Goal: Communication & Community: Answer question/provide support

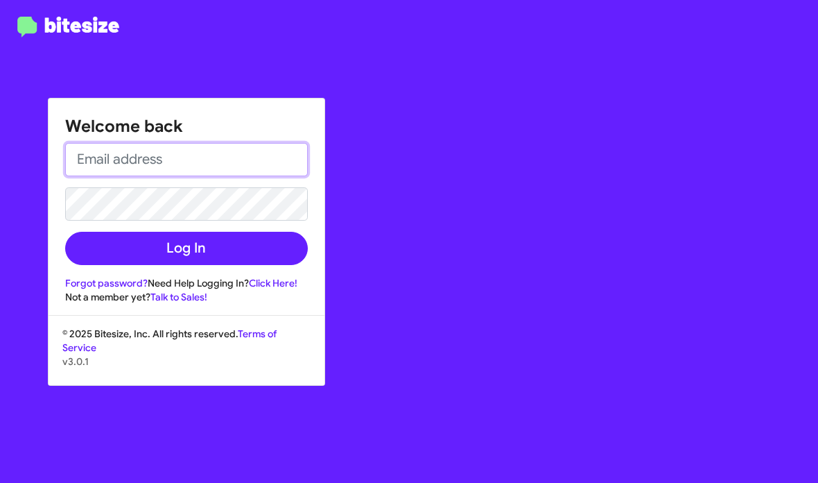
click at [193, 153] on input "email" at bounding box center [186, 159] width 243 height 33
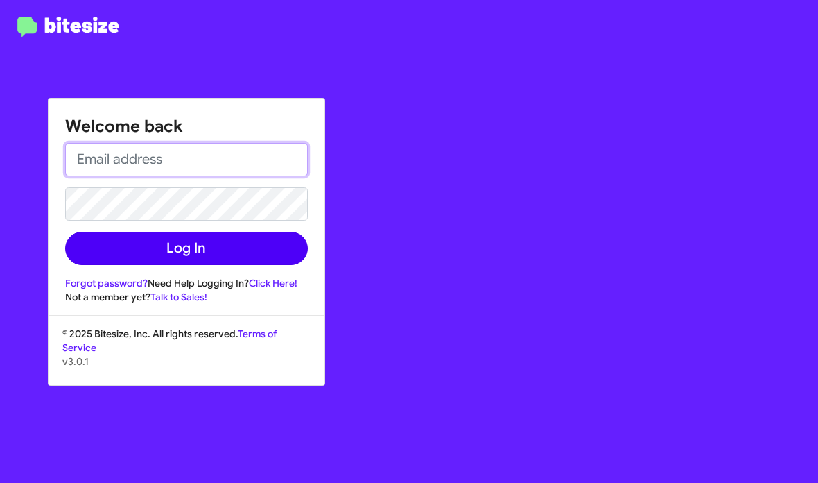
type input "shianne@motivebdcsolutions.net"
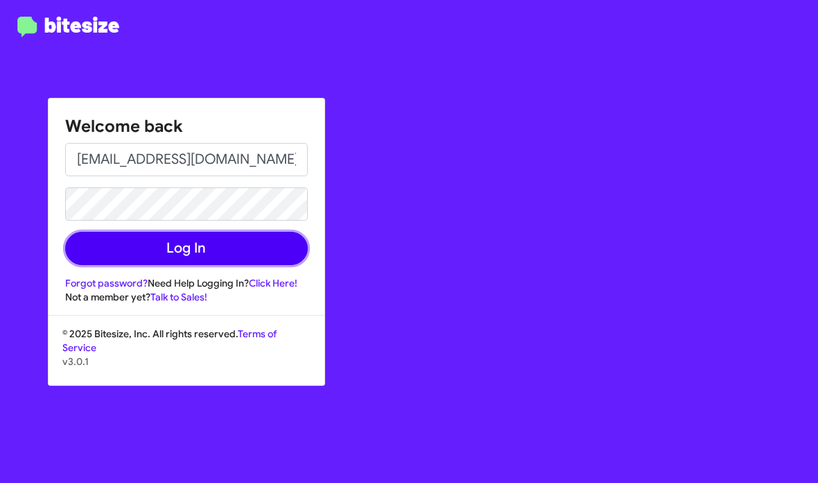
click at [259, 240] on button "Log In" at bounding box center [186, 248] width 243 height 33
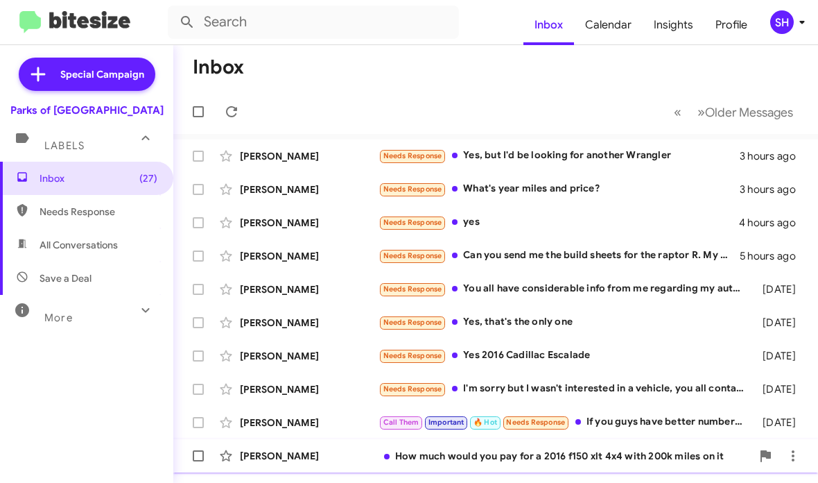
click at [499, 459] on div "How much would you pay for a 2016 f150 xlt 4x4 with 200k miles on it" at bounding box center [565, 456] width 373 height 14
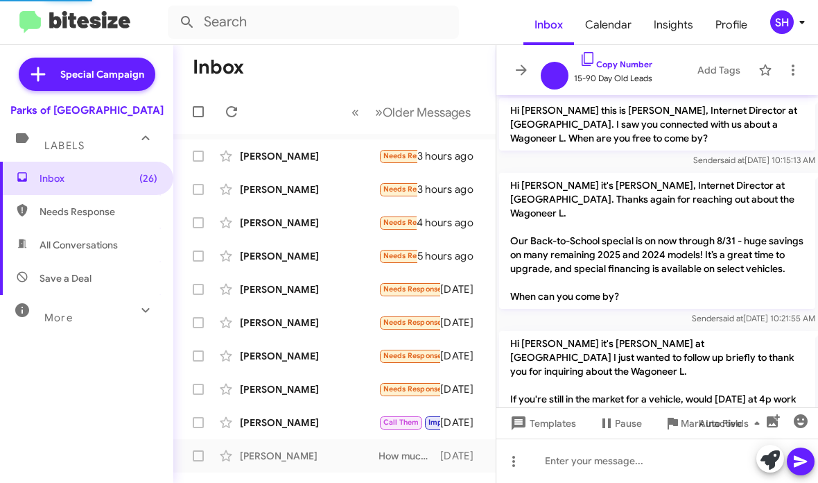
scroll to position [578, 0]
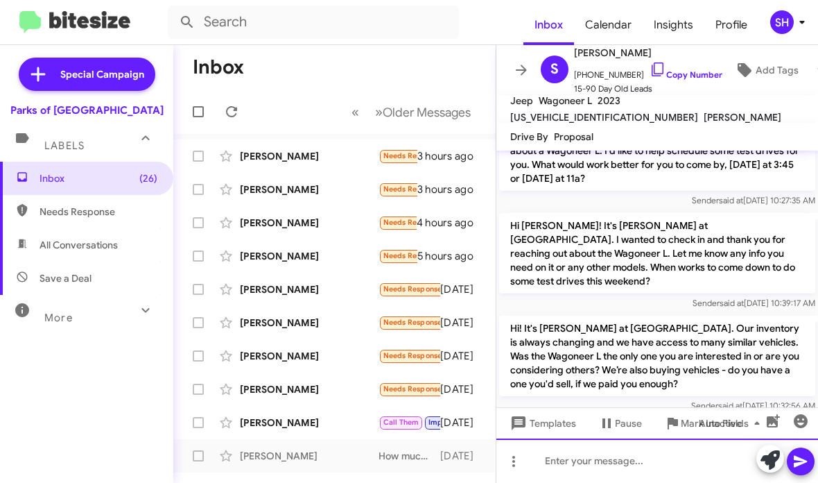
click at [653, 462] on div at bounding box center [658, 460] width 322 height 44
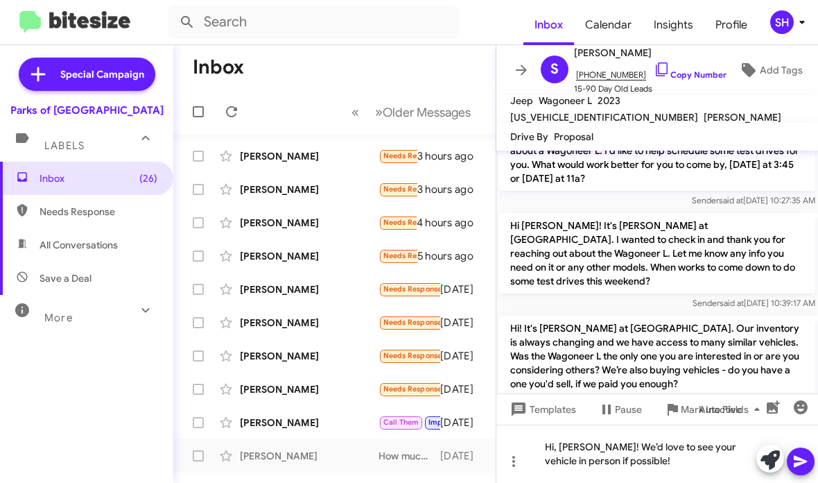
scroll to position [630, 0]
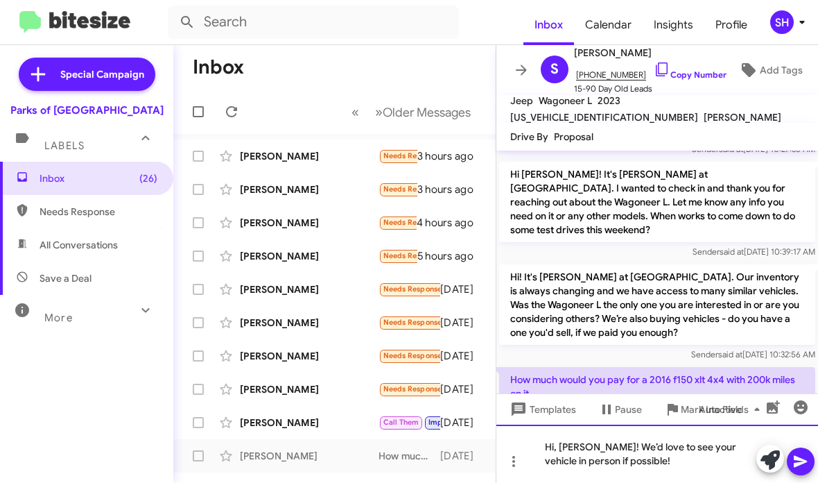
click at [646, 465] on div "Hi, Sean! We’d love to see your vehicle in person if possible!" at bounding box center [658, 453] width 322 height 58
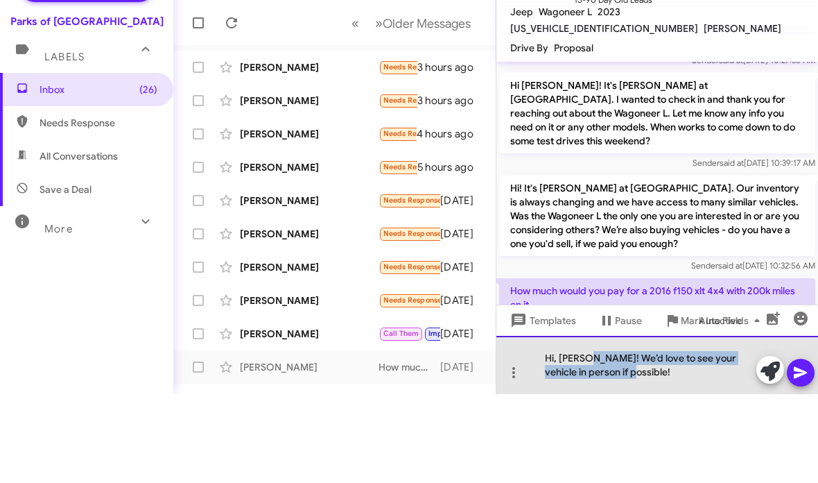
drag, startPoint x: 649, startPoint y: 370, endPoint x: 590, endPoint y: 354, distance: 61.7
click at [590, 424] on div "Hi, Sean! We’d love to see your vehicle in person if possible!" at bounding box center [658, 453] width 322 height 58
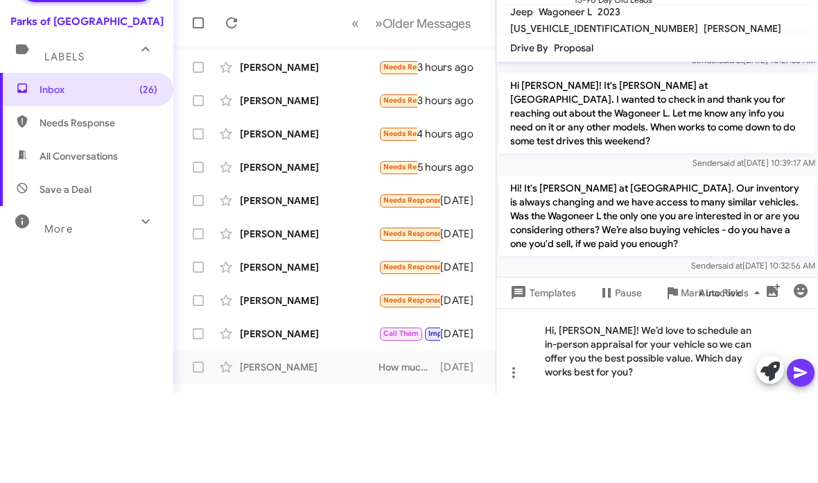
click at [796, 453] on icon at bounding box center [801, 461] width 17 height 17
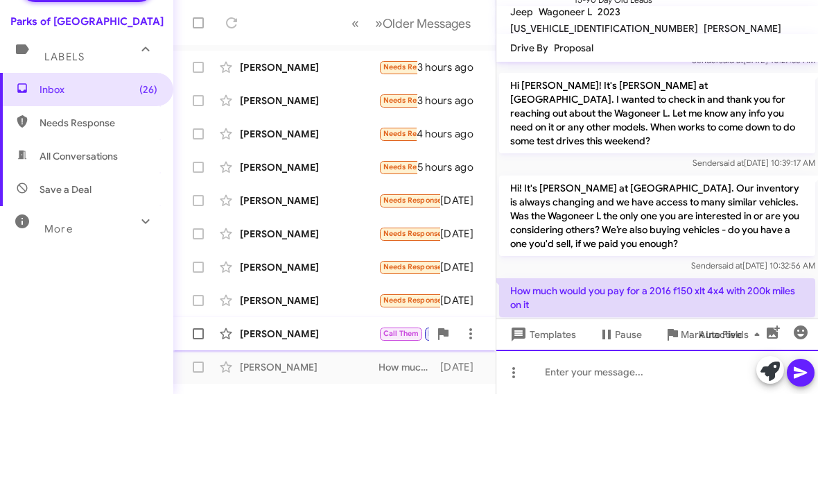
scroll to position [0, 0]
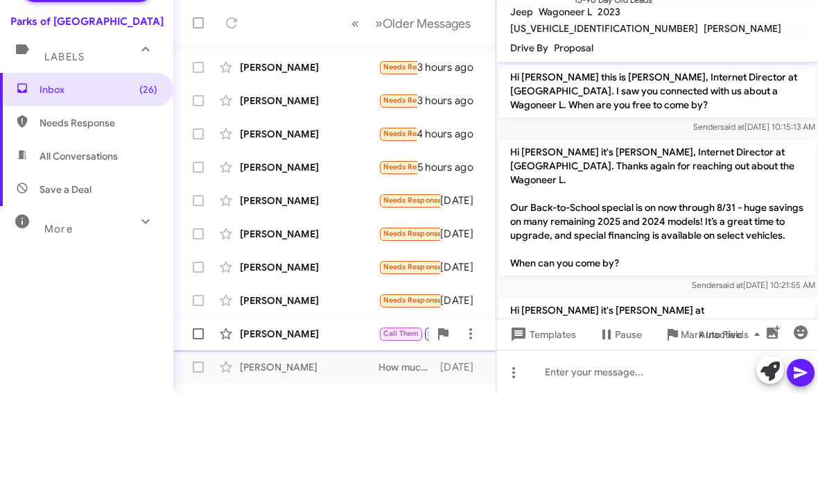
click at [355, 415] on div "[PERSON_NAME]" at bounding box center [309, 422] width 139 height 14
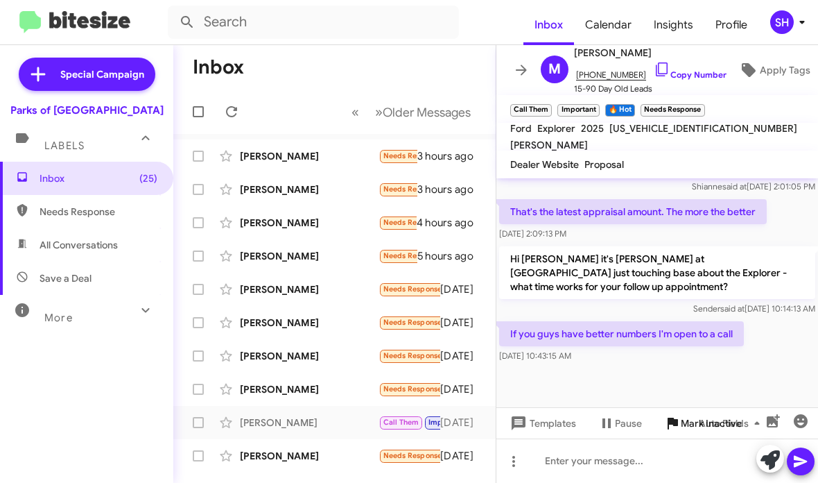
scroll to position [1047, 0]
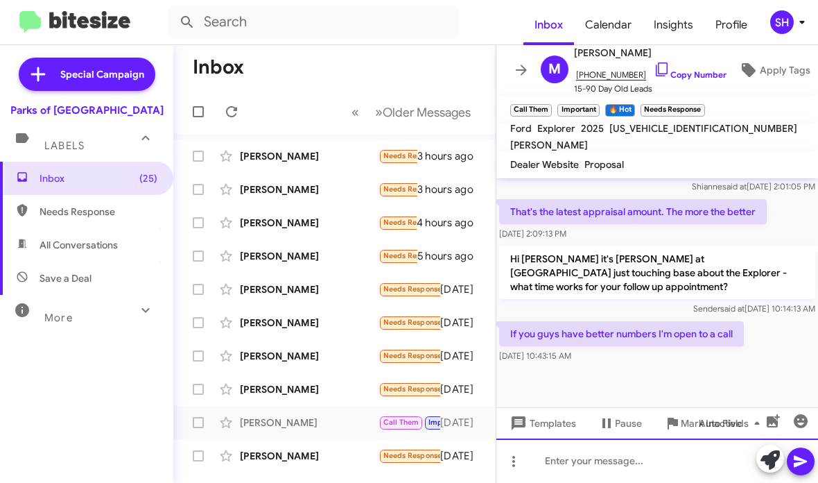
click at [664, 447] on div at bounding box center [658, 460] width 322 height 44
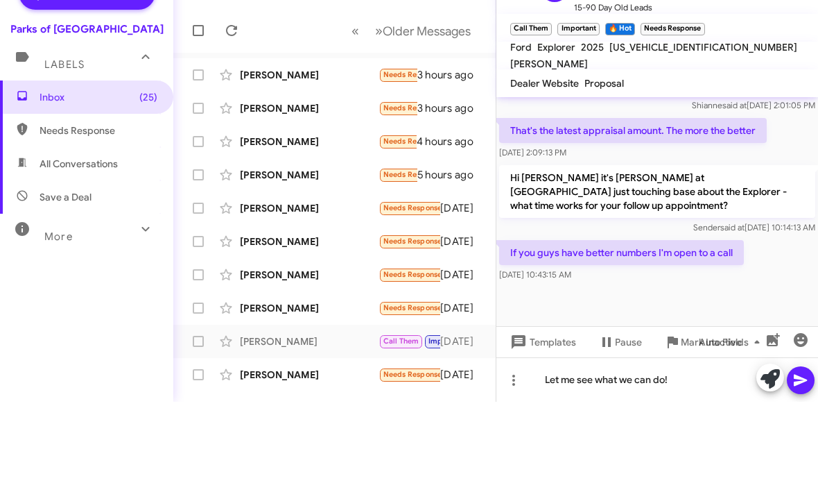
click at [799, 456] on icon at bounding box center [800, 462] width 13 height 12
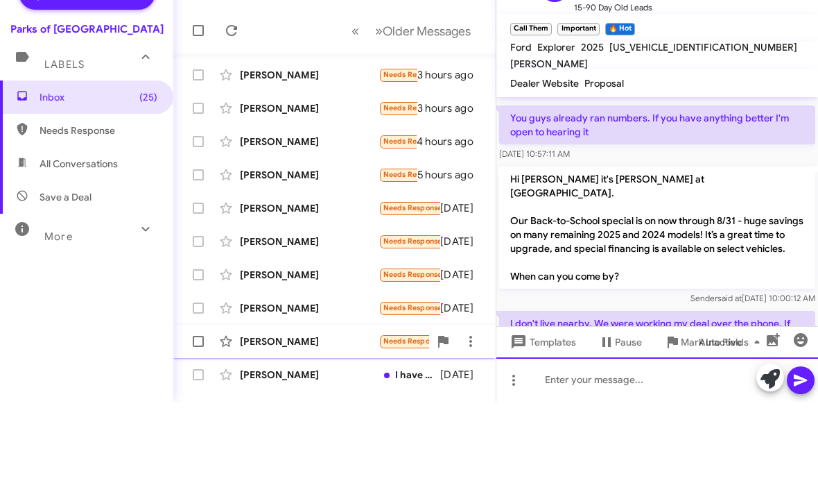
scroll to position [0, 0]
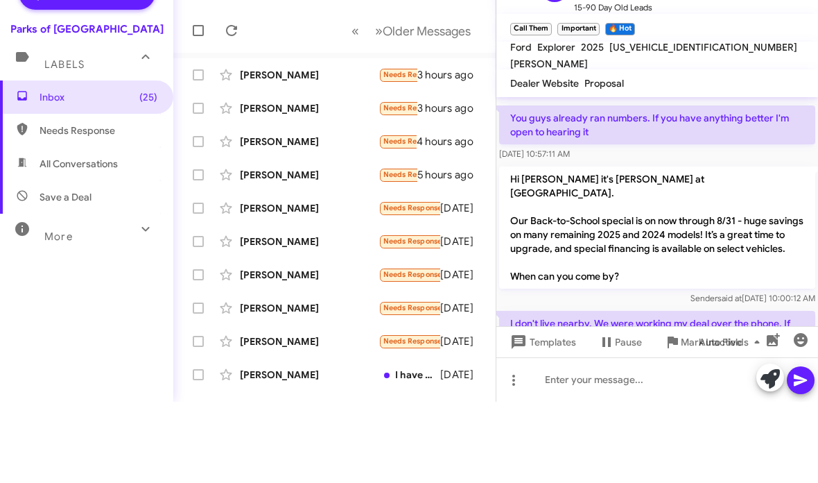
click at [157, 333] on div "Inbox (25) Needs Response All Conversations Save a Deal More Important 🔥 Hot Ap…" at bounding box center [86, 307] width 173 height 290
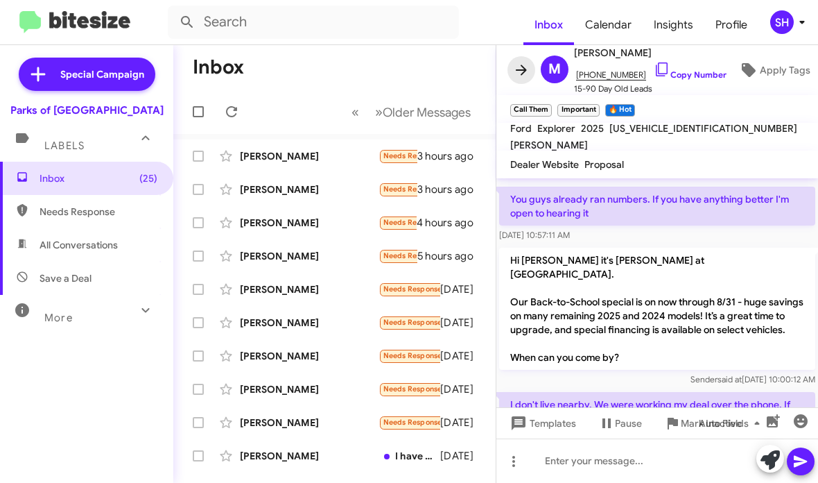
click at [523, 69] on icon at bounding box center [521, 70] width 17 height 17
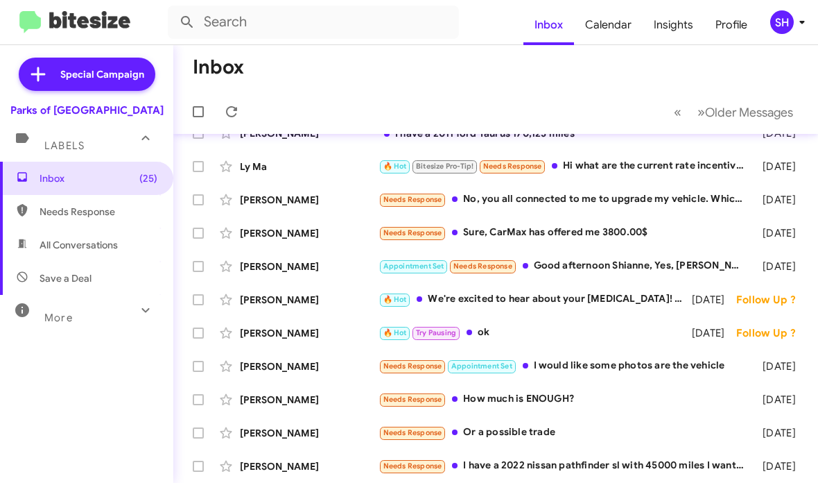
scroll to position [322, 0]
click at [540, 459] on div "Needs Response I have a 2022 nissan pathfinder sl with 45000 miles I want to ge…" at bounding box center [565, 466] width 373 height 16
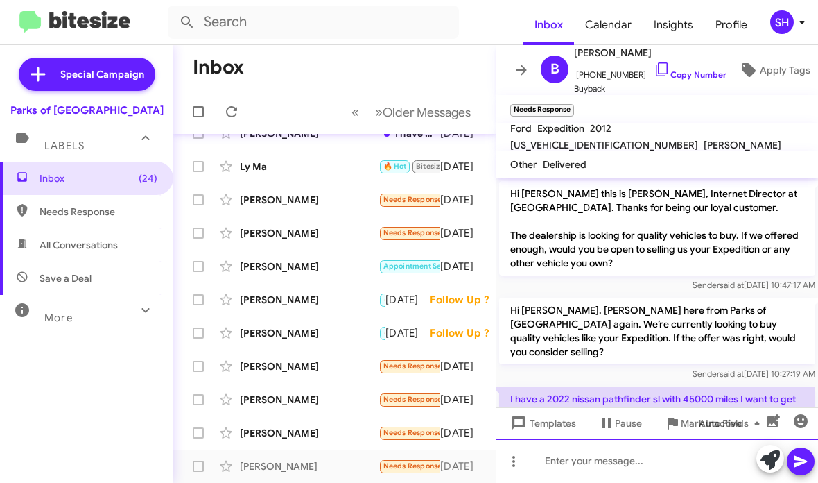
click at [617, 464] on div at bounding box center [658, 460] width 322 height 44
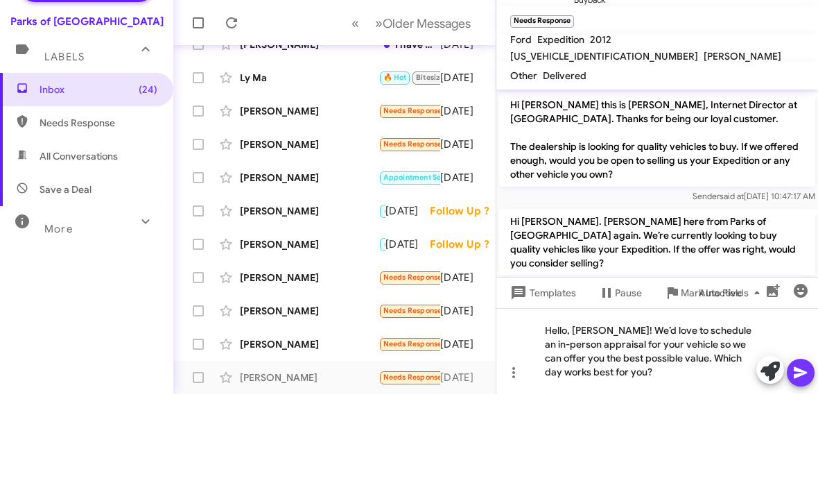
click at [795, 453] on icon at bounding box center [801, 461] width 17 height 17
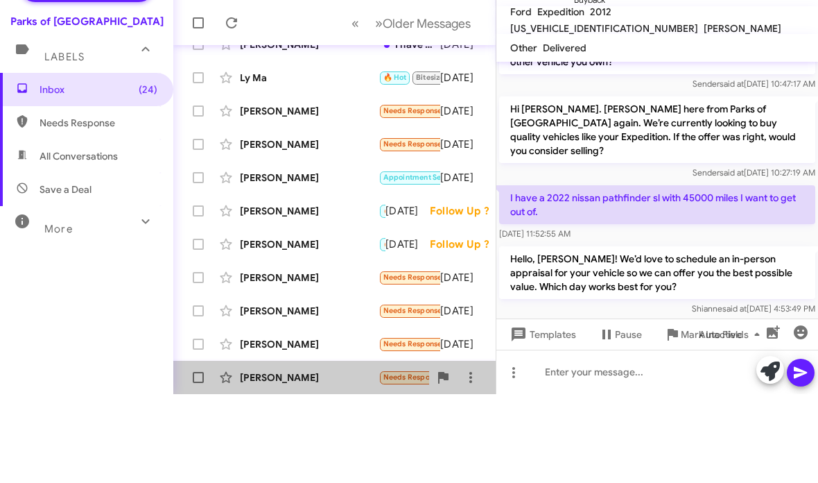
click at [343, 459] on div "Thomas Diedeman" at bounding box center [309, 466] width 139 height 14
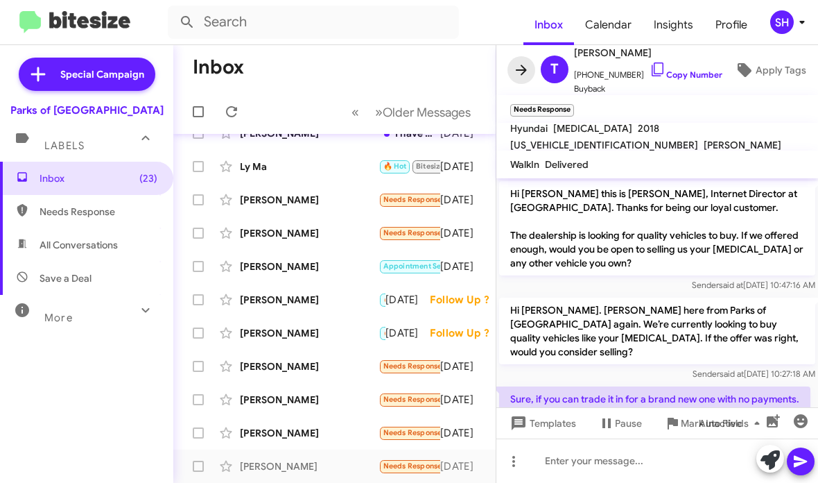
click at [526, 75] on icon at bounding box center [521, 70] width 17 height 17
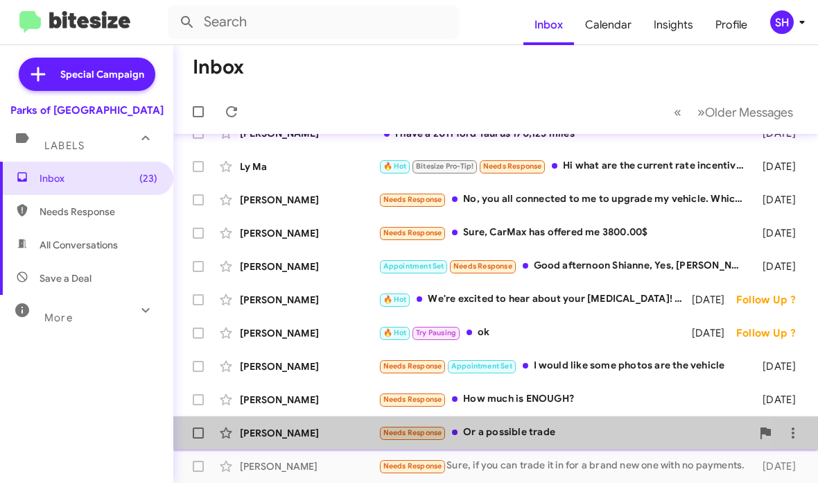
click at [354, 439] on div "[PERSON_NAME]" at bounding box center [309, 433] width 139 height 14
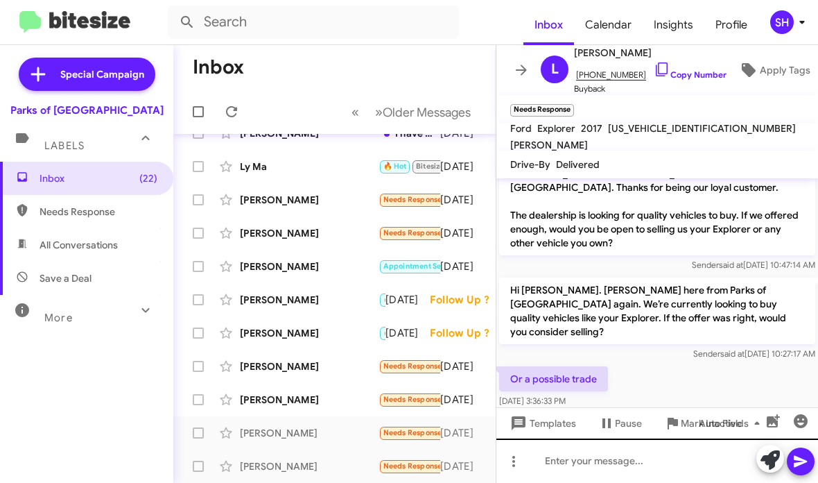
scroll to position [20, 0]
click at [556, 462] on div at bounding box center [658, 460] width 322 height 44
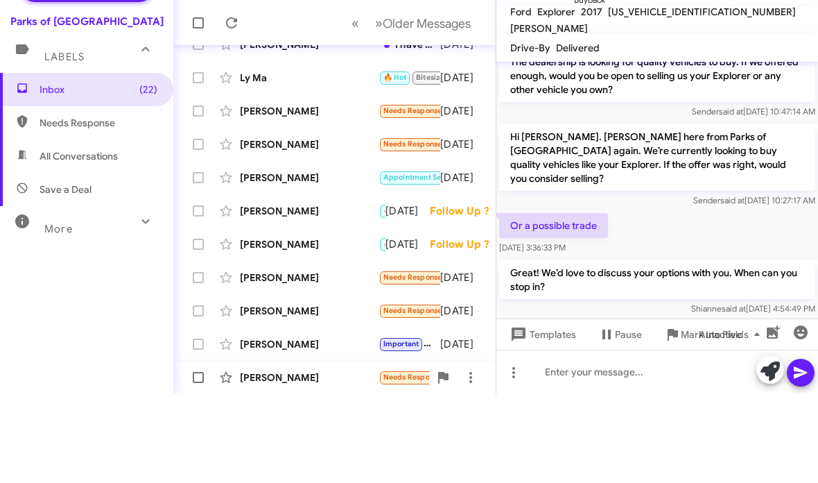
scroll to position [0, 0]
click at [354, 459] on div "John Mcdonald" at bounding box center [309, 466] width 139 height 14
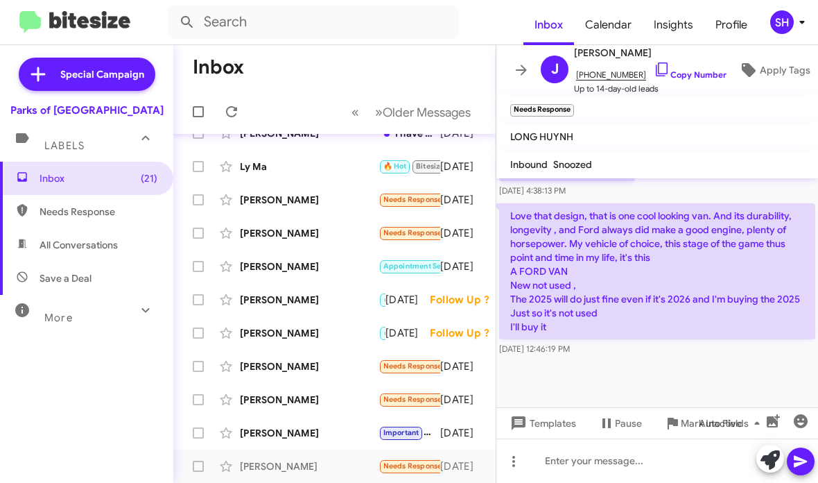
scroll to position [1090, 0]
click at [315, 431] on div "[PERSON_NAME]" at bounding box center [309, 433] width 139 height 14
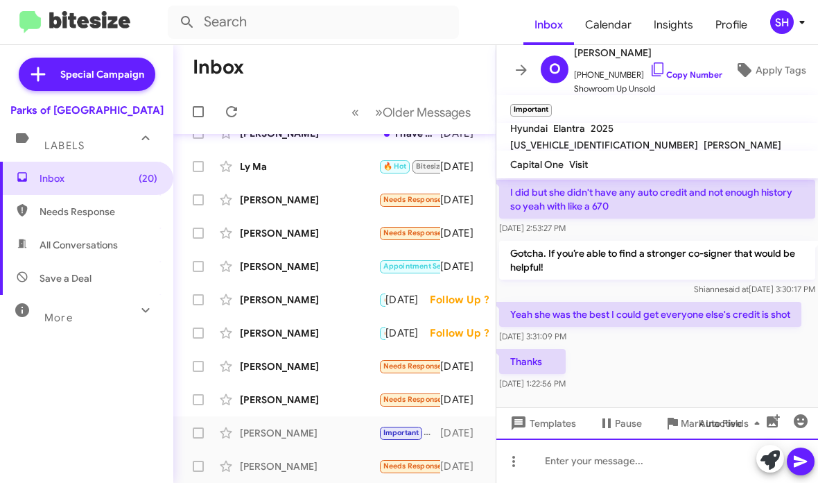
click at [674, 474] on div at bounding box center [658, 460] width 322 height 44
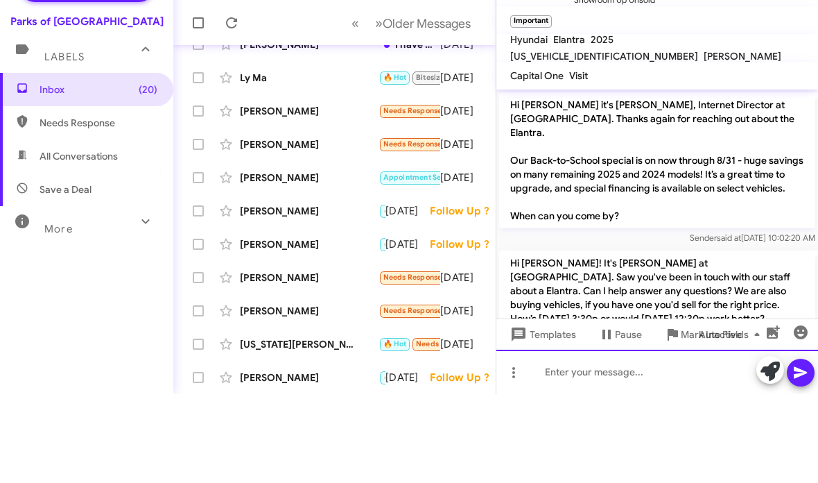
scroll to position [0, 0]
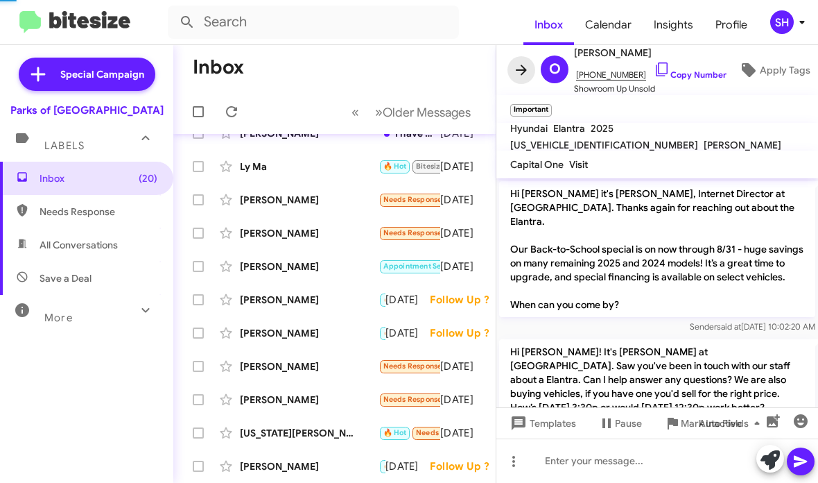
click at [524, 71] on icon at bounding box center [521, 70] width 17 height 17
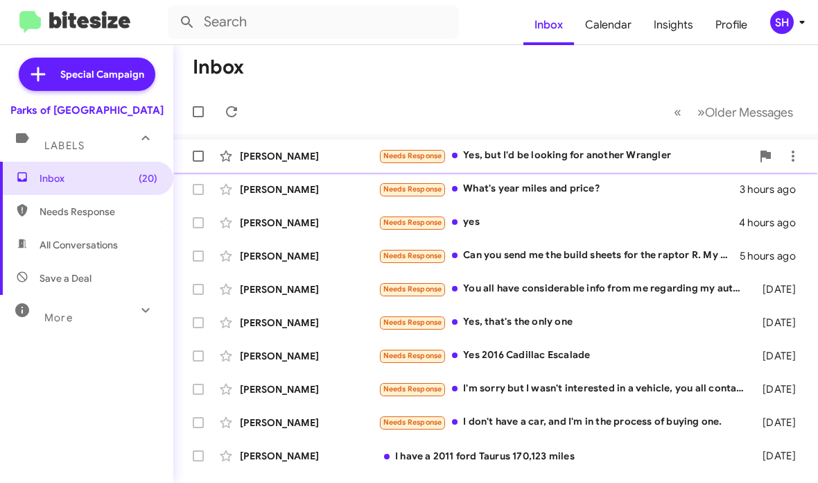
click at [575, 148] on div "Jessica Byrd Needs Response Yes, but I'd be looking for another Wrangler 3 hour…" at bounding box center [495, 156] width 623 height 28
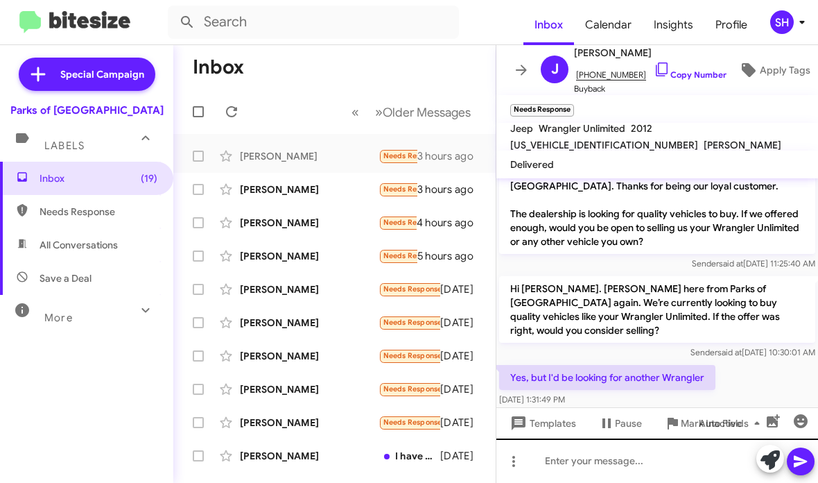
scroll to position [20, 0]
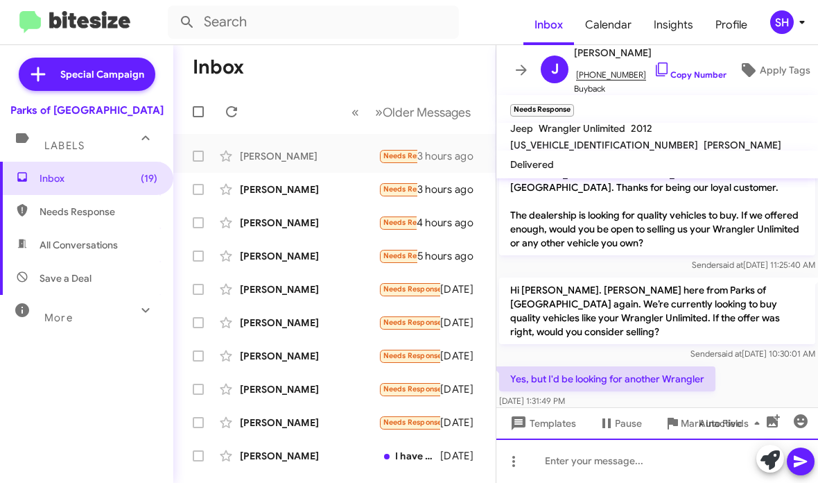
click at [615, 466] on div at bounding box center [658, 460] width 322 height 44
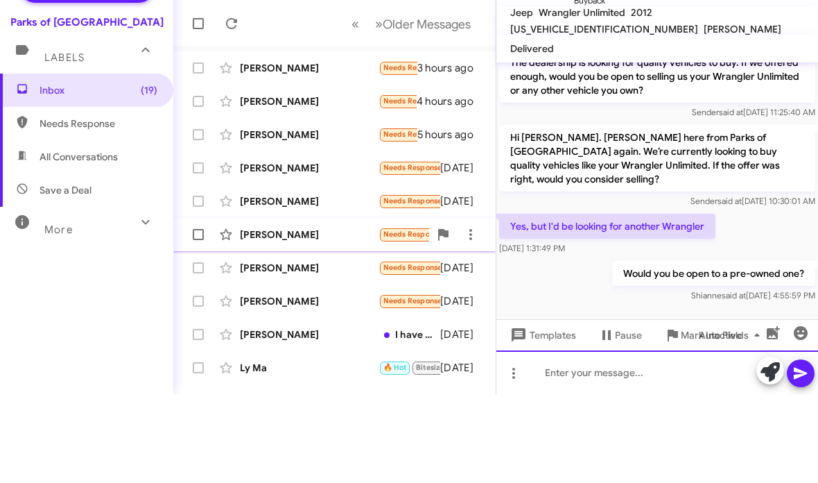
scroll to position [43, 0]
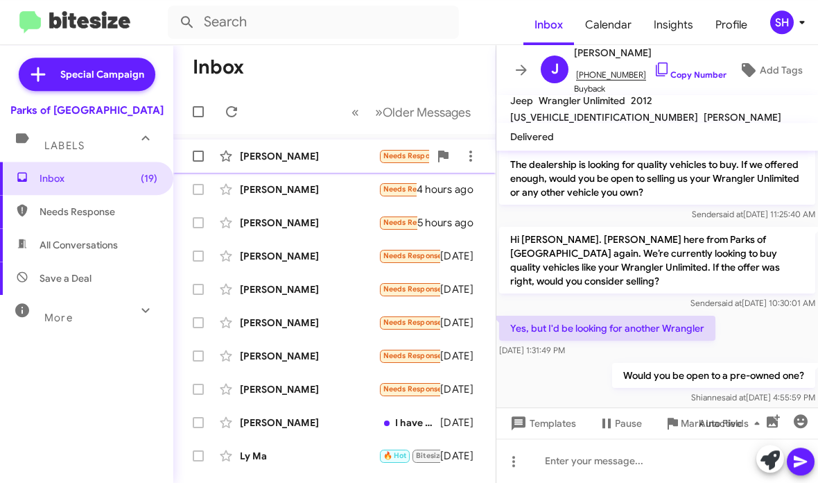
click at [327, 165] on div "Shelley West Needs Response What's year miles and price? 3 hours ago" at bounding box center [334, 156] width 300 height 28
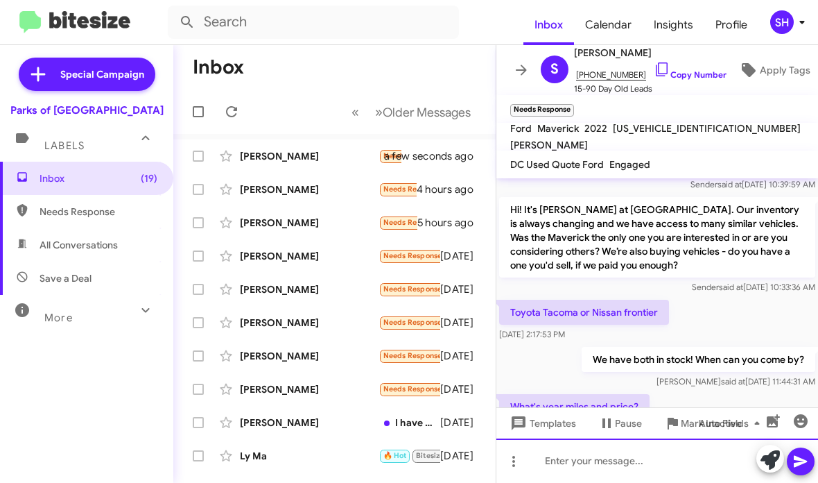
click at [553, 449] on div at bounding box center [658, 460] width 322 height 44
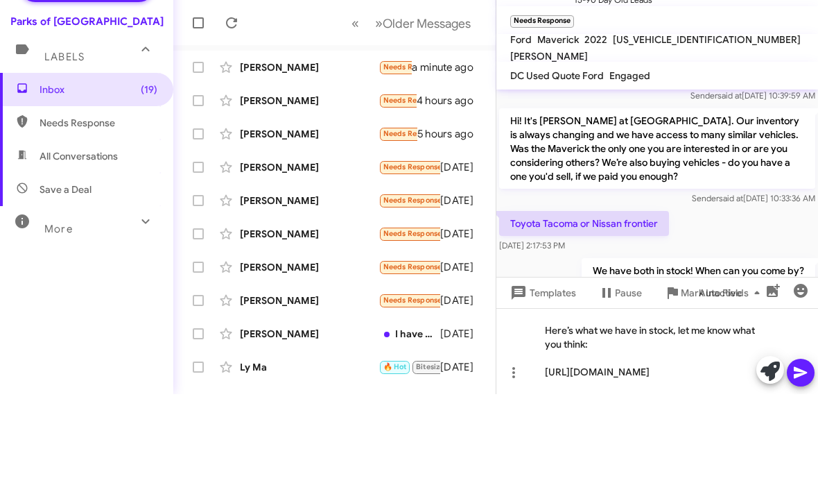
click at [802, 456] on icon at bounding box center [800, 462] width 13 height 12
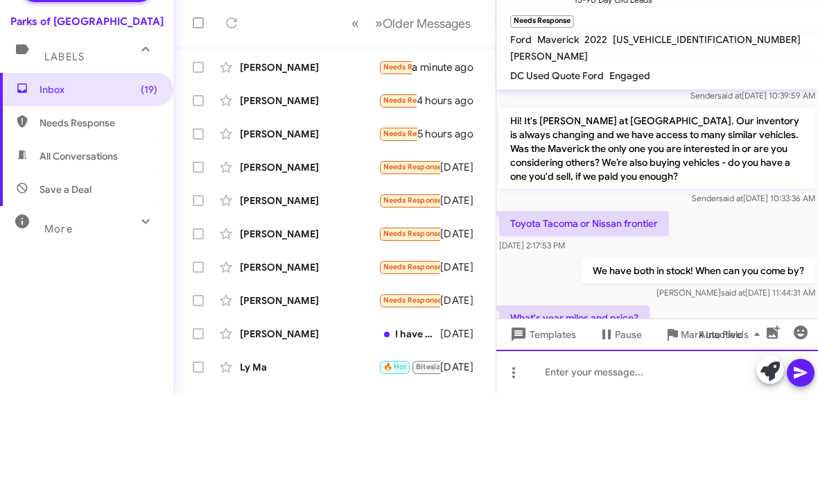
scroll to position [0, 0]
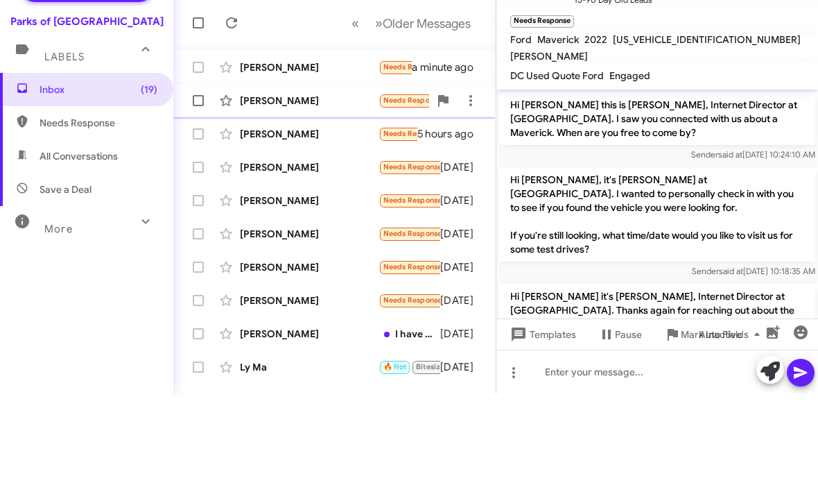
click at [301, 182] on div "[PERSON_NAME]" at bounding box center [309, 189] width 139 height 14
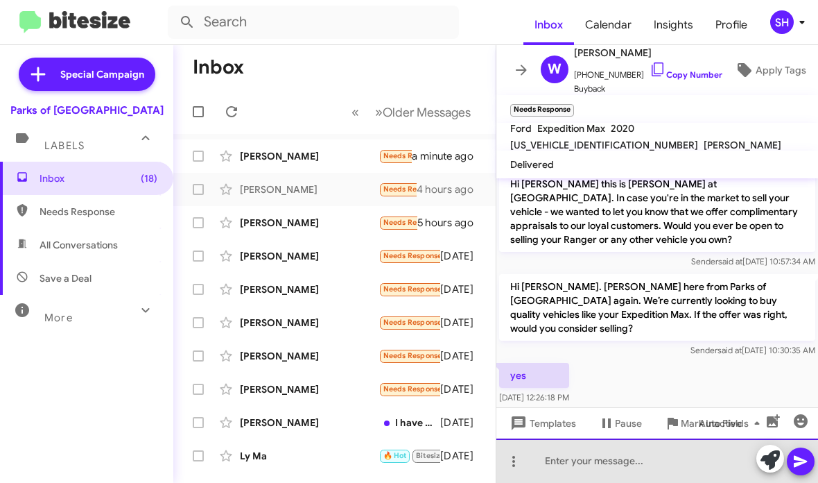
click at [607, 465] on div at bounding box center [658, 460] width 322 height 44
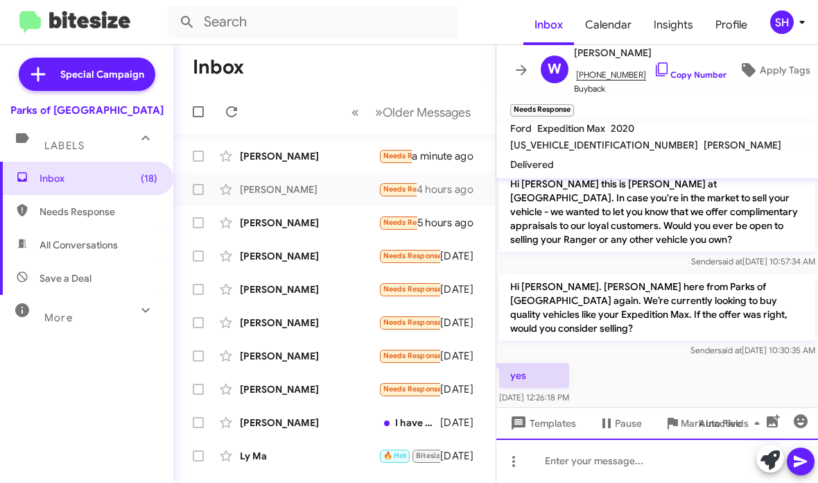
click at [599, 454] on div at bounding box center [658, 460] width 322 height 44
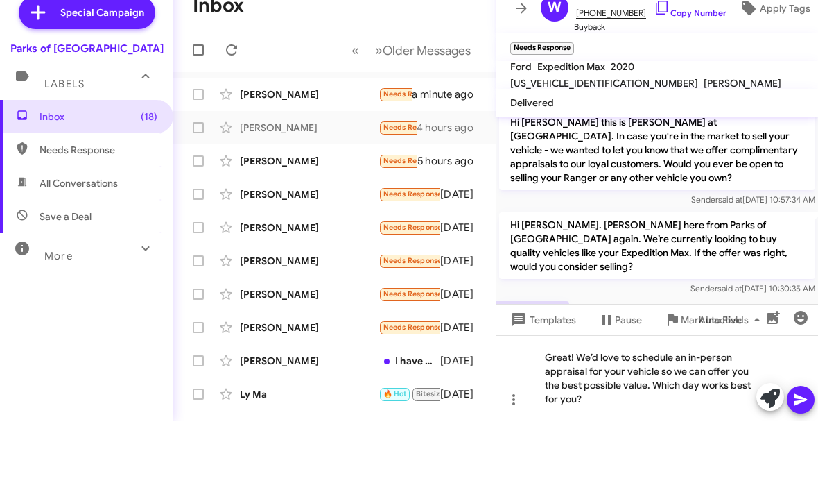
click at [800, 447] on span at bounding box center [801, 461] width 17 height 28
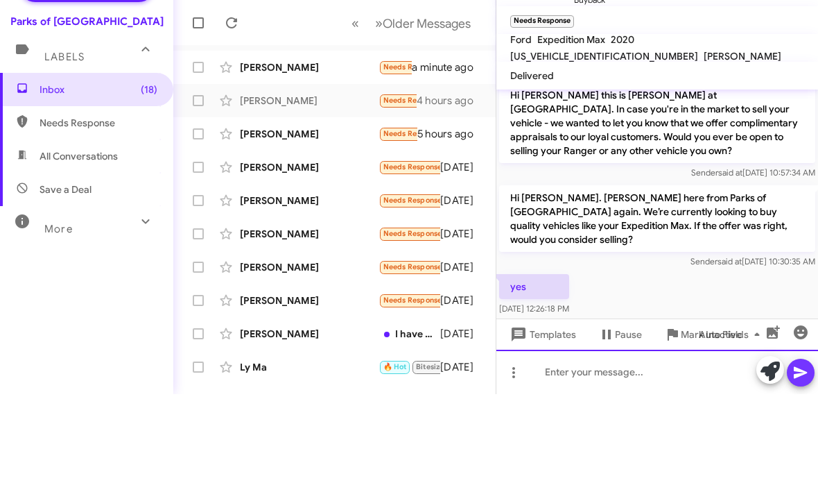
scroll to position [0, 0]
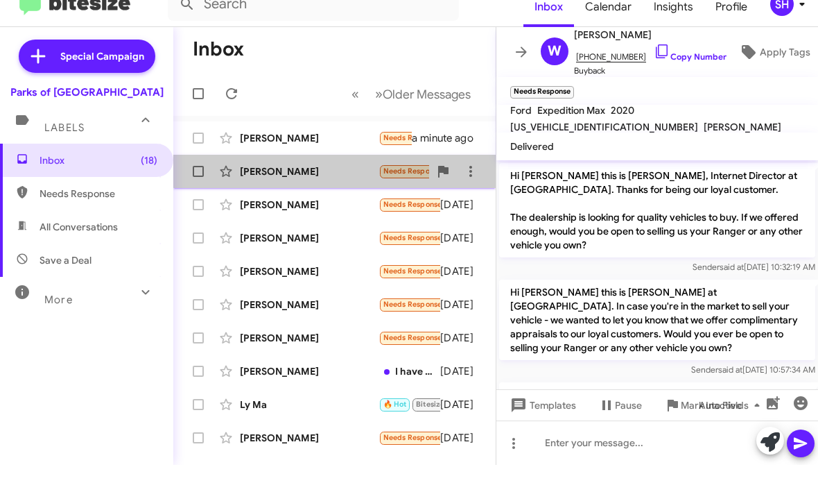
click at [336, 175] on div "Adam Polifka Needs Response Can you send me the build sheets for the raptor R. …" at bounding box center [334, 189] width 300 height 28
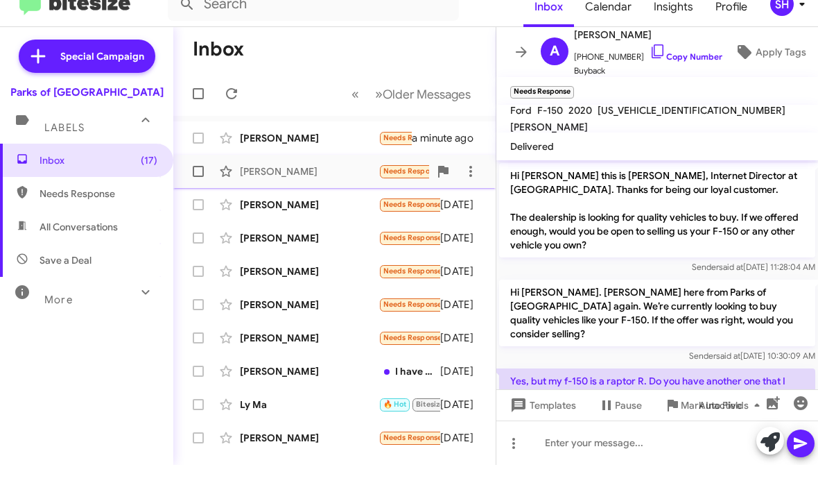
scroll to position [177, 0]
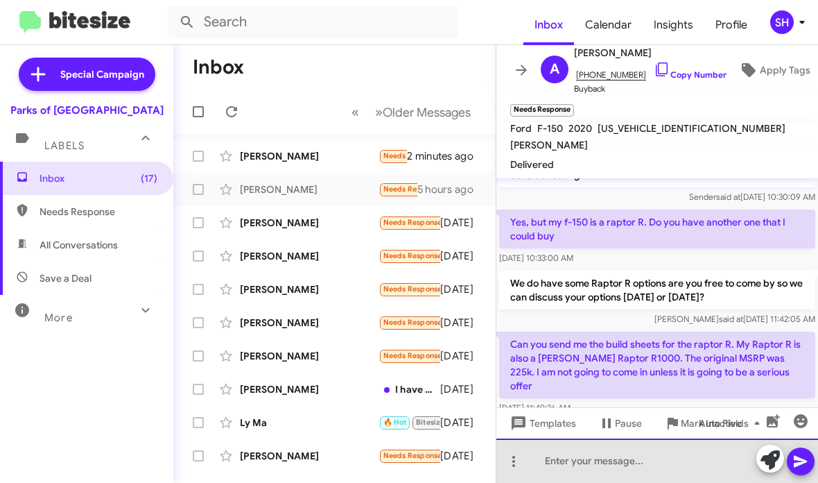
click at [628, 459] on div at bounding box center [658, 460] width 322 height 44
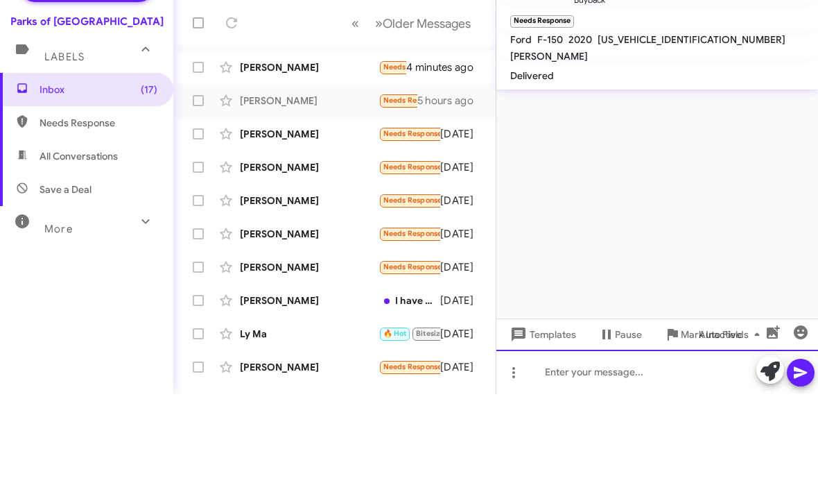
scroll to position [0, 0]
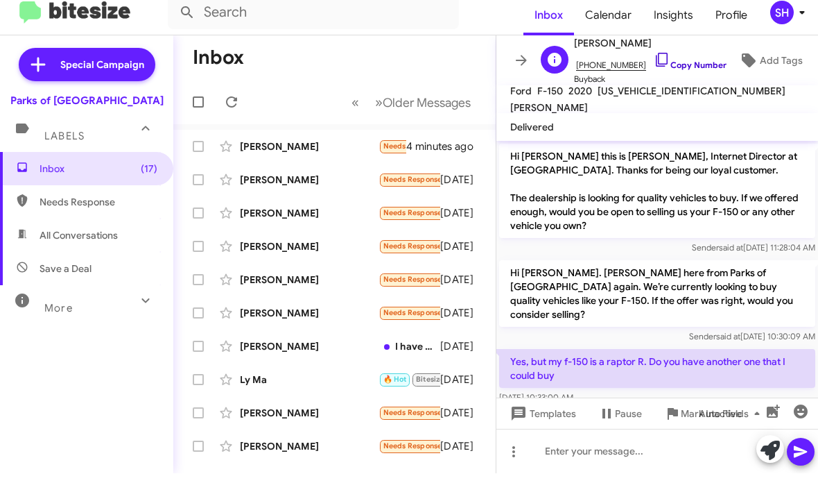
click at [654, 61] on icon at bounding box center [662, 69] width 17 height 17
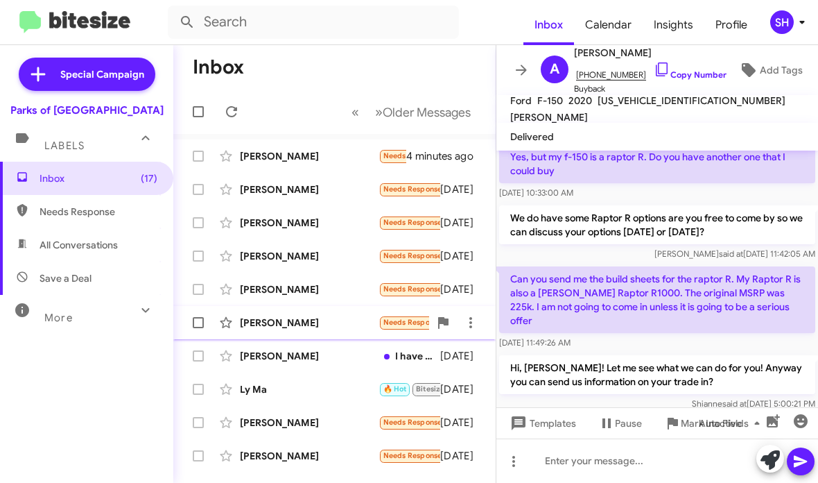
scroll to position [214, 0]
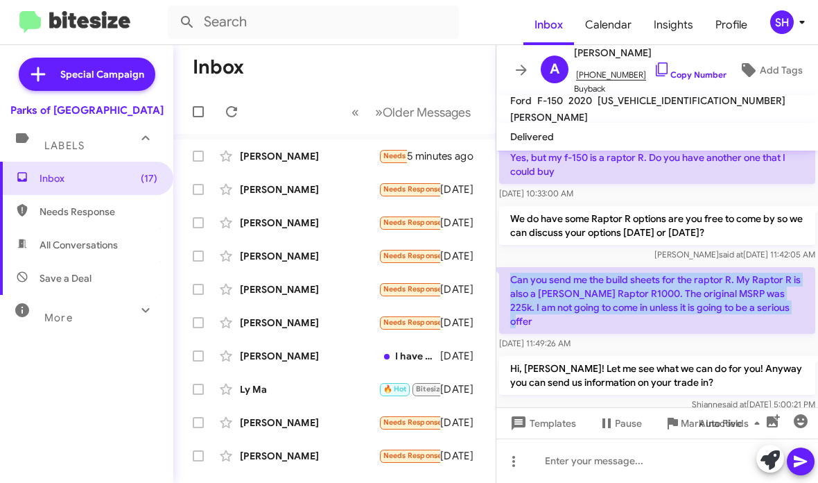
drag, startPoint x: 782, startPoint y: 292, endPoint x: 508, endPoint y: 266, distance: 274.5
click at [508, 267] on p "Can you send me the build sheets for the raptor R. My Raptor R is also a Hennes…" at bounding box center [657, 300] width 316 height 67
copy p "Can you send me the build sheets for the raptor R. My Raptor R is also a Hennes…"
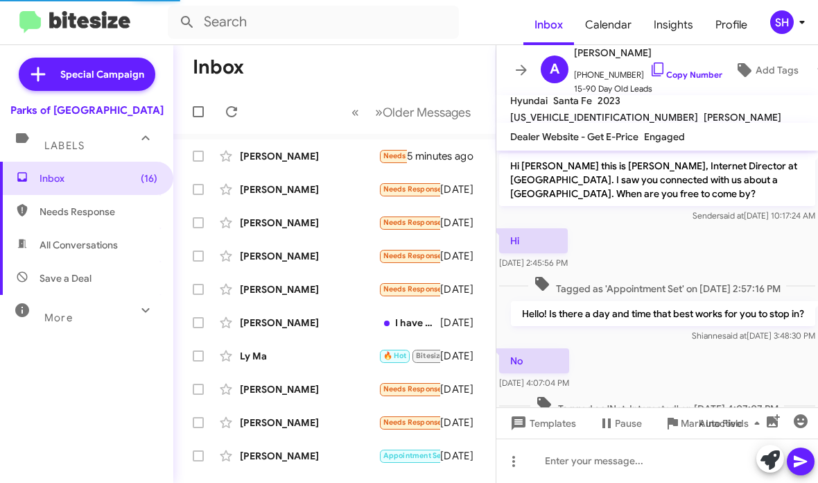
scroll to position [84, 0]
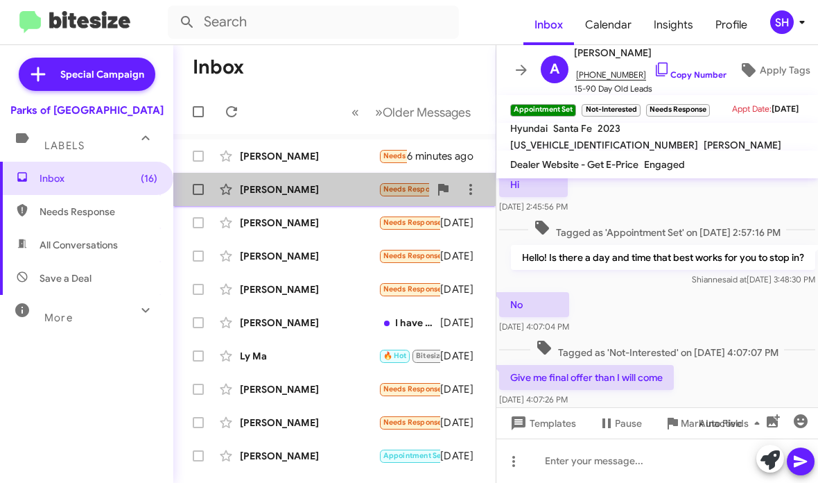
click at [327, 193] on div "[PERSON_NAME]" at bounding box center [309, 189] width 139 height 14
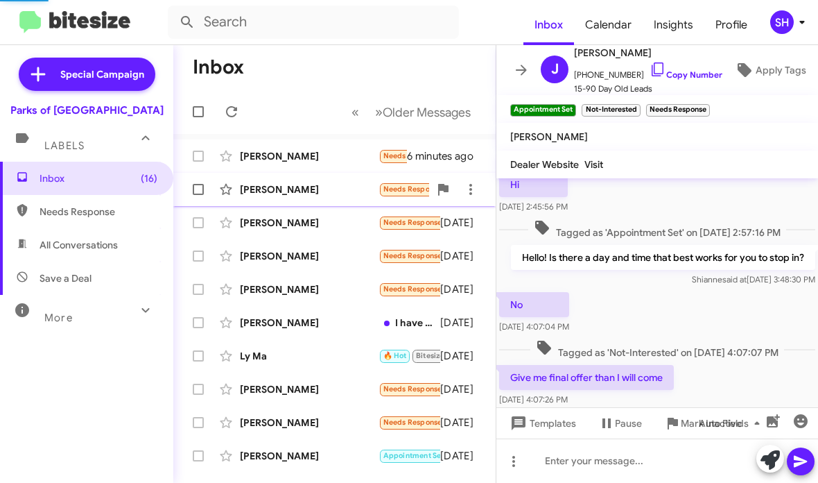
scroll to position [20, 0]
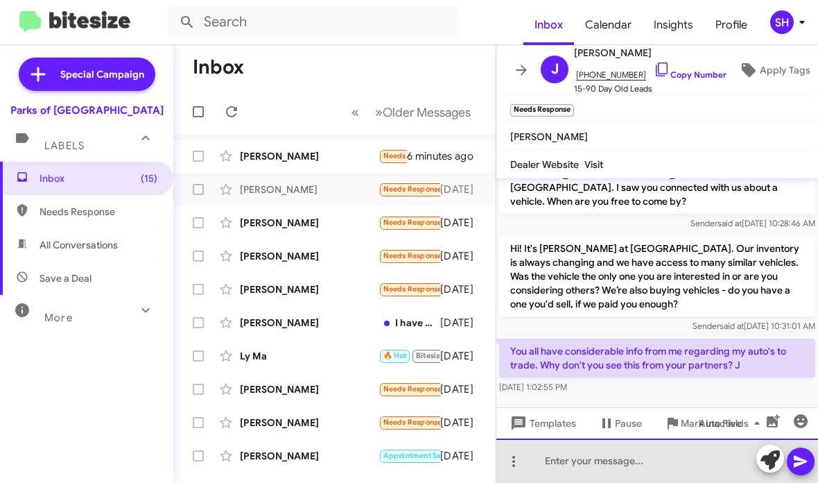
click at [673, 465] on div at bounding box center [658, 460] width 322 height 44
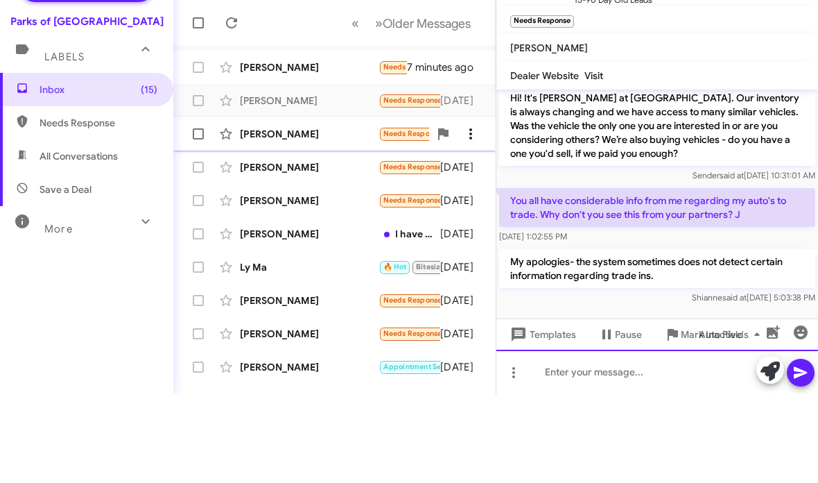
scroll to position [85, 0]
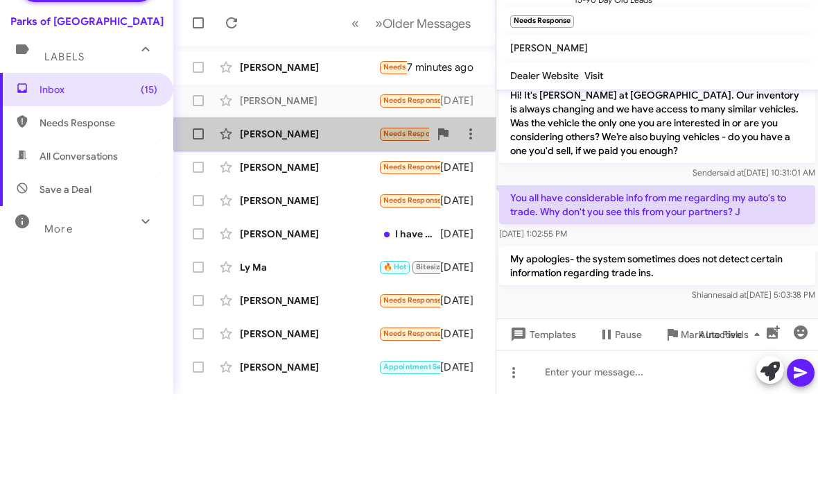
click at [346, 209] on div "Kelly Thon Needs Response Yes, that's the only one 4 days ago" at bounding box center [334, 223] width 300 height 28
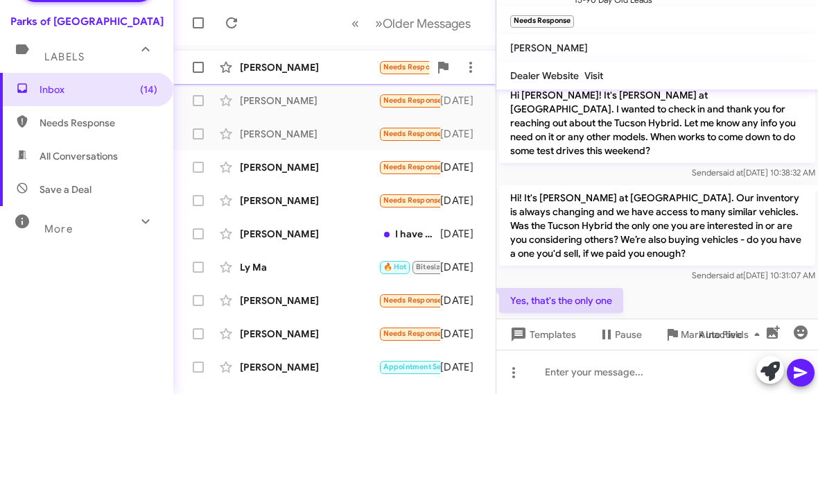
scroll to position [98, 0]
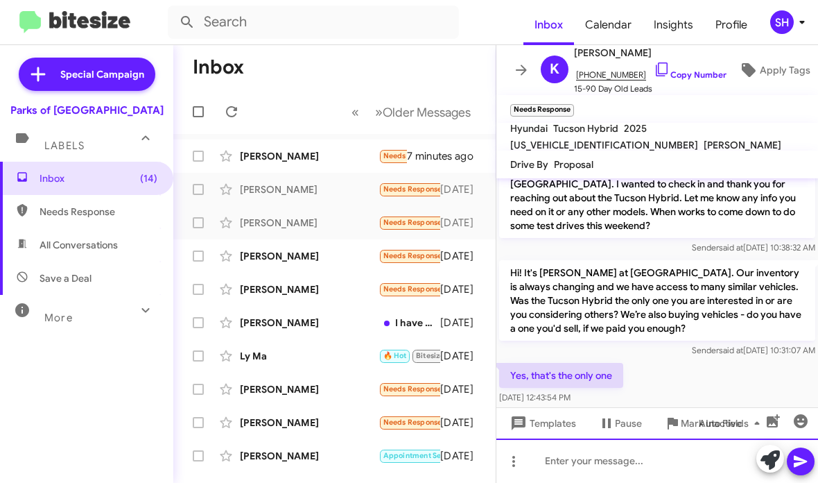
click at [721, 467] on div at bounding box center [658, 460] width 322 height 44
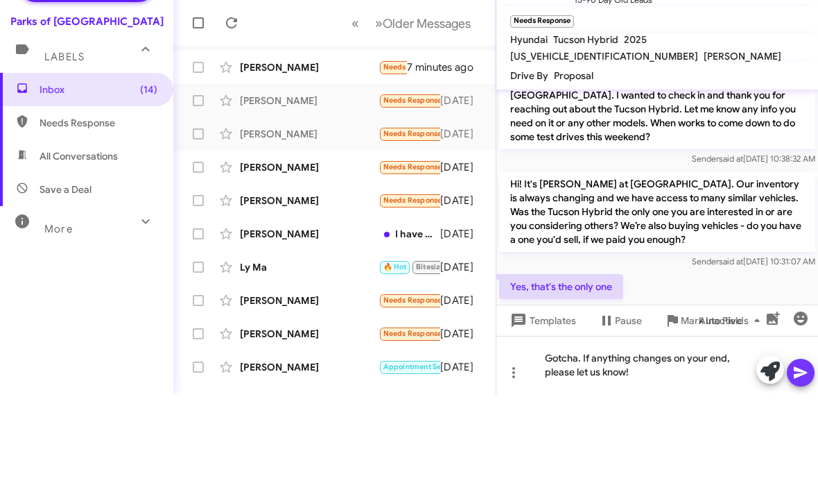
click at [800, 456] on icon at bounding box center [800, 462] width 13 height 12
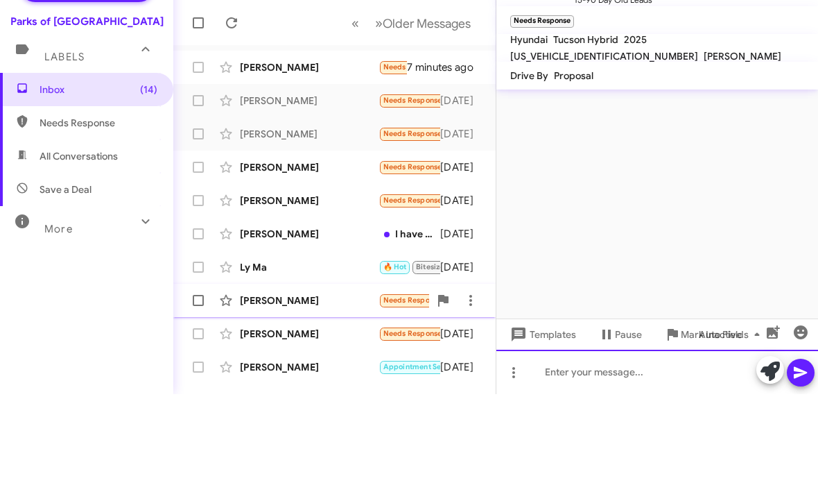
scroll to position [0, 0]
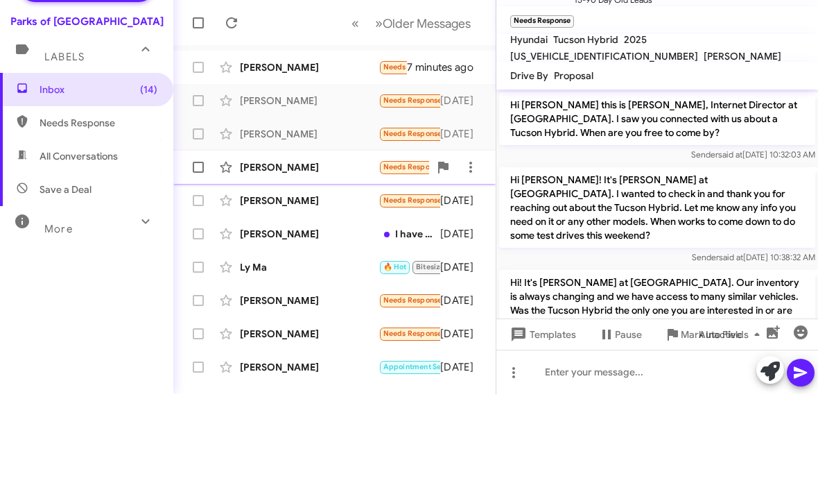
click at [326, 249] on div "[PERSON_NAME]" at bounding box center [309, 256] width 139 height 14
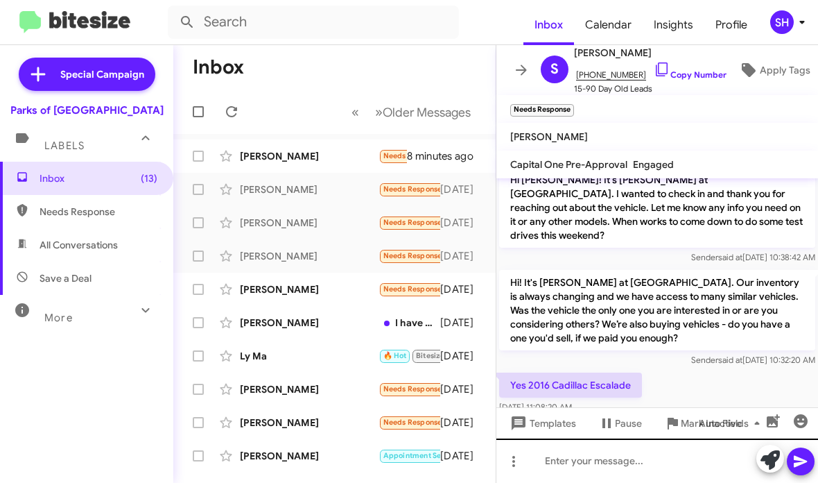
scroll to position [177, 0]
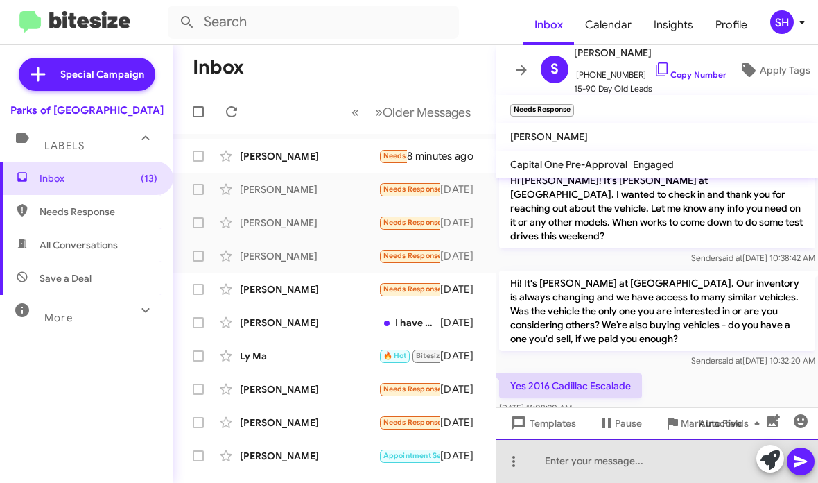
click at [595, 468] on div at bounding box center [658, 460] width 322 height 44
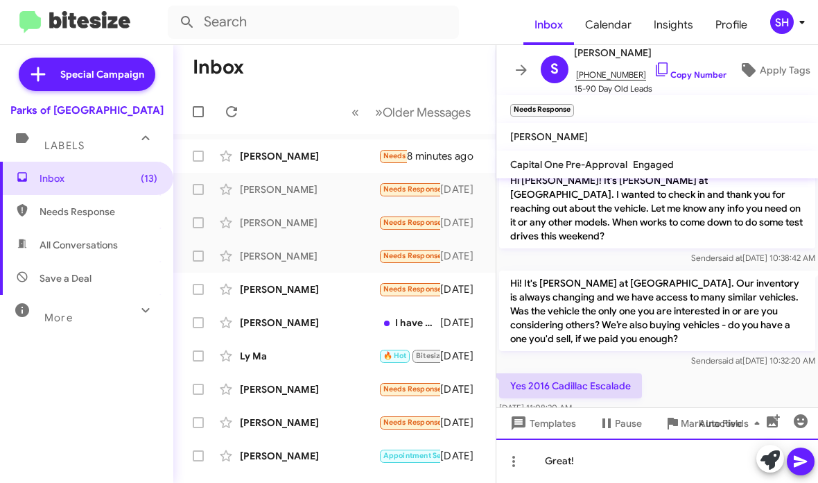
click at [591, 456] on div "Great!" at bounding box center [658, 460] width 322 height 44
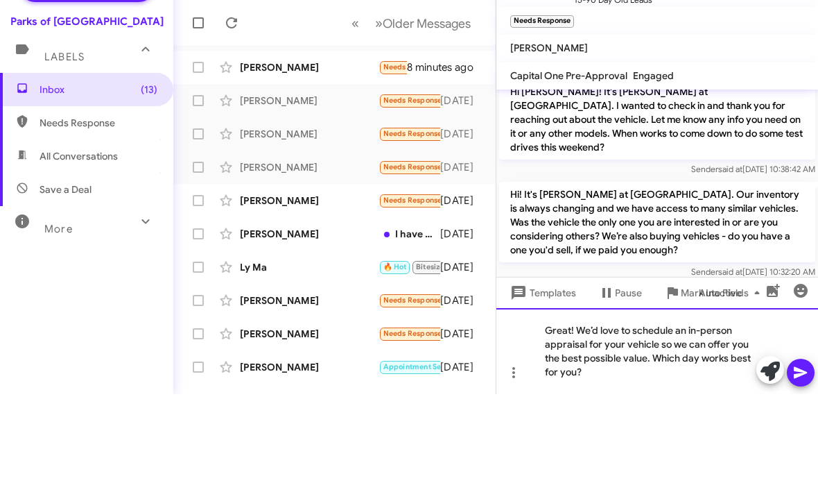
click at [651, 397] on div "Great! We’d love to schedule an in-person appraisal for your vehicle so we can …" at bounding box center [658, 440] width 322 height 86
click at [721, 397] on div "Great! We’d love to schedule an in-person appraisal for your vehicle so we can …" at bounding box center [658, 440] width 322 height 86
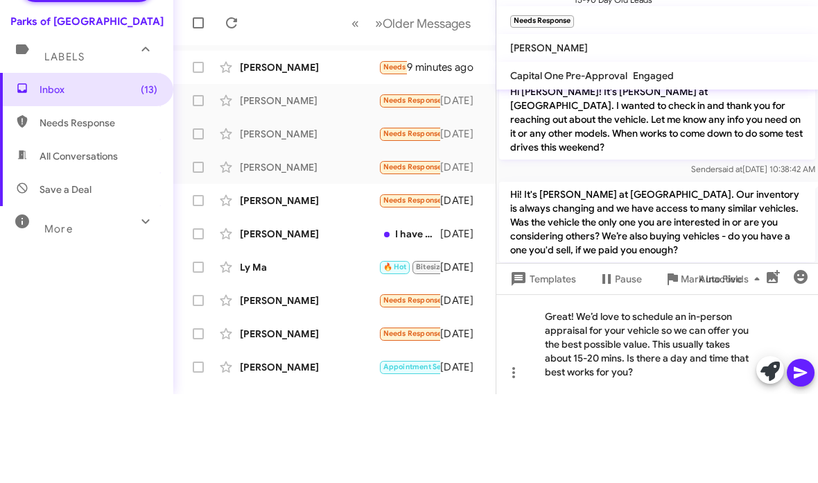
click at [791, 447] on button at bounding box center [801, 461] width 28 height 28
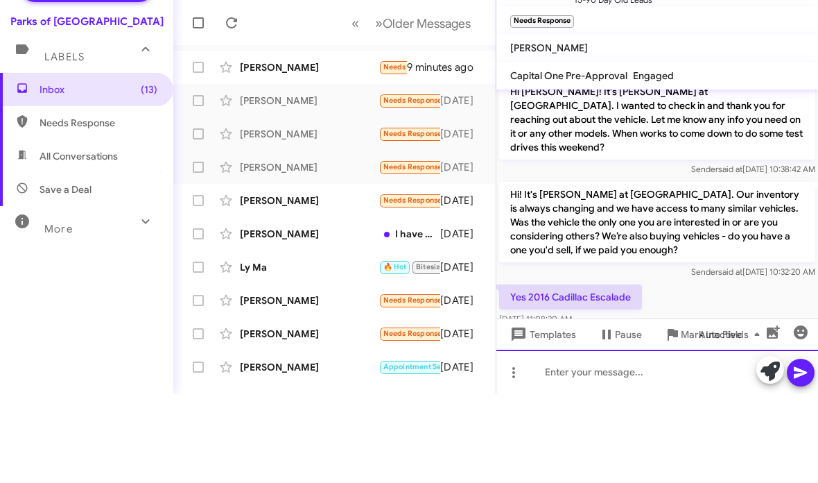
scroll to position [0, 0]
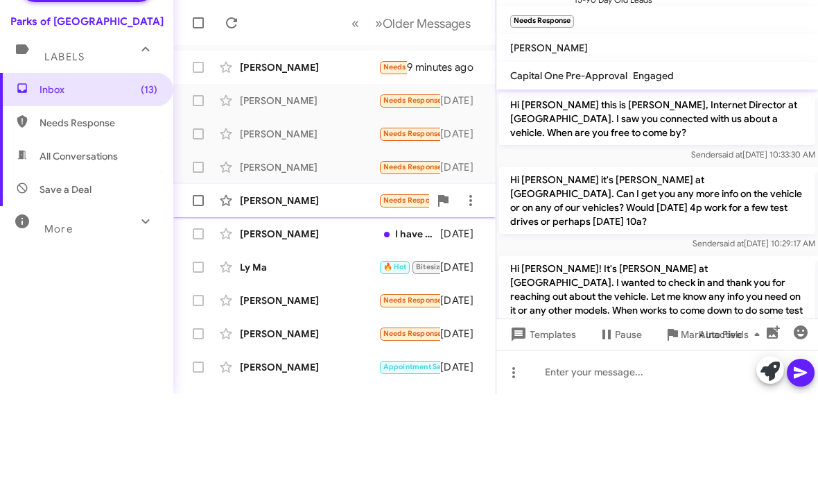
click at [325, 282] on div "[PERSON_NAME]" at bounding box center [309, 289] width 139 height 14
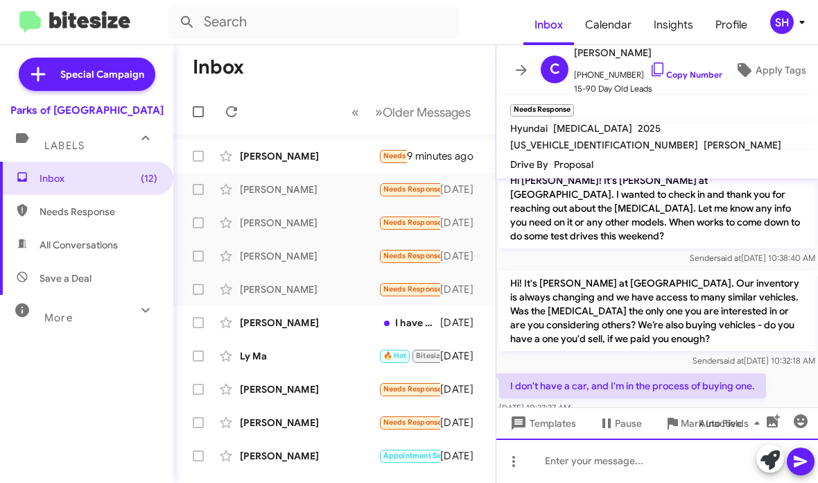
click at [637, 466] on div at bounding box center [658, 460] width 322 height 44
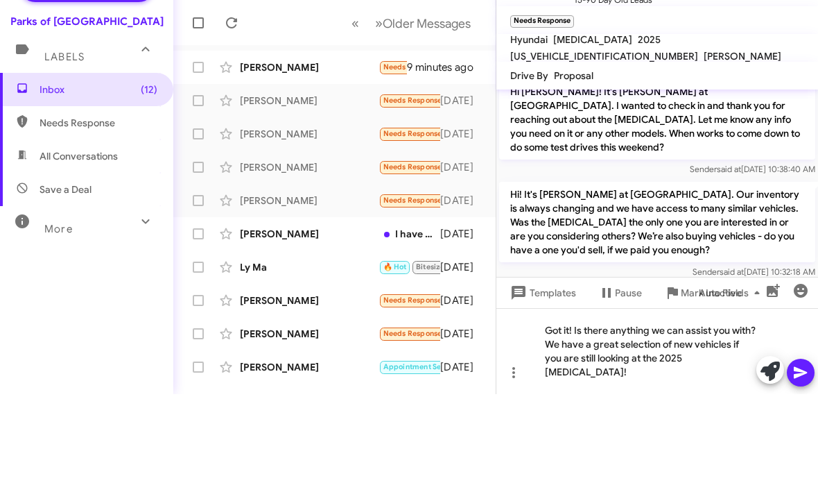
click at [797, 456] on icon at bounding box center [800, 462] width 13 height 12
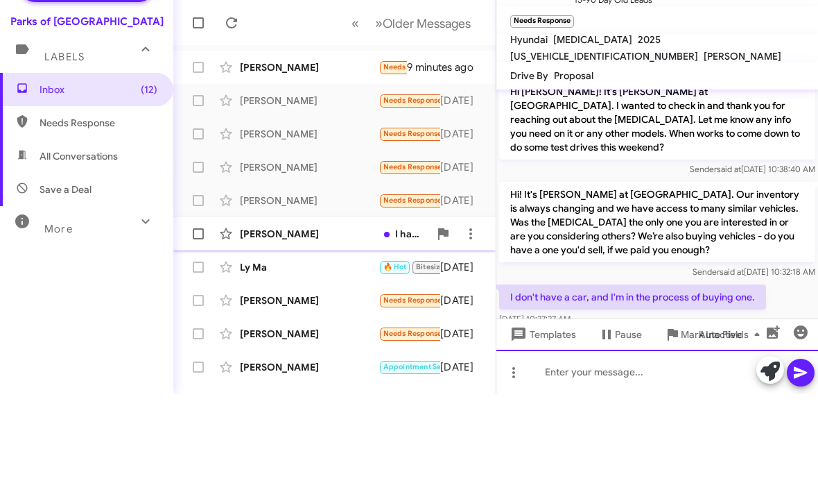
scroll to position [0, 0]
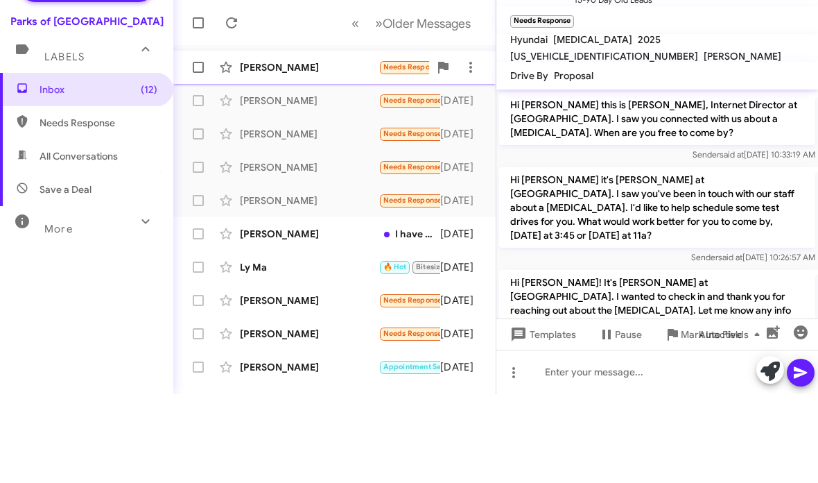
click at [320, 149] on div "[PERSON_NAME]" at bounding box center [309, 156] width 139 height 14
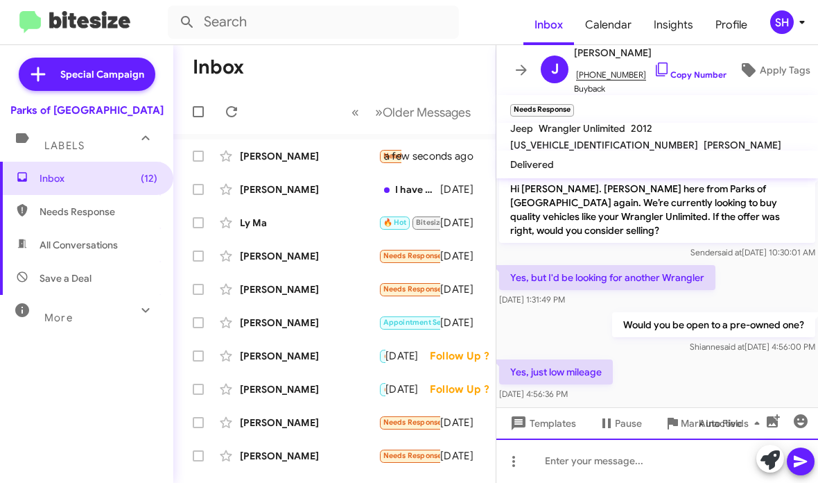
click at [567, 452] on div at bounding box center [658, 460] width 322 height 44
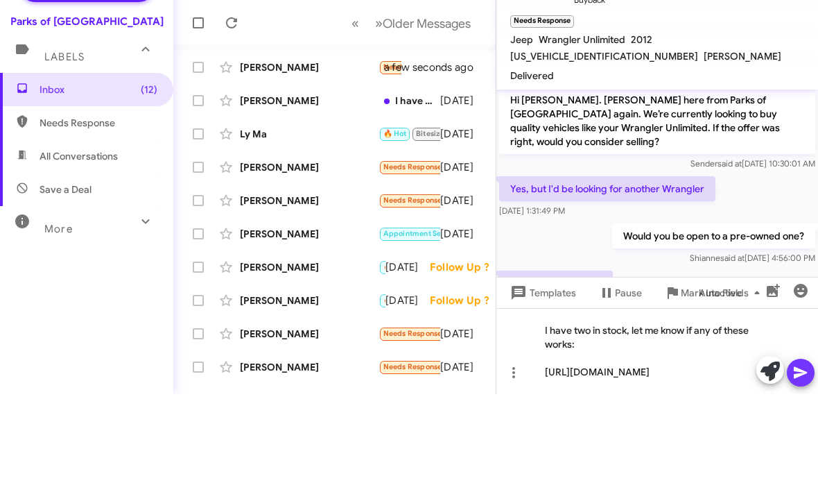
click at [806, 453] on icon at bounding box center [801, 461] width 17 height 17
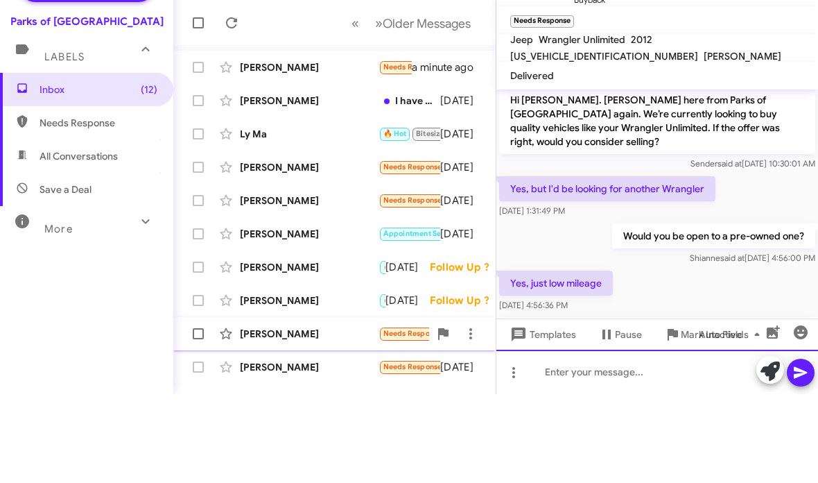
scroll to position [0, 0]
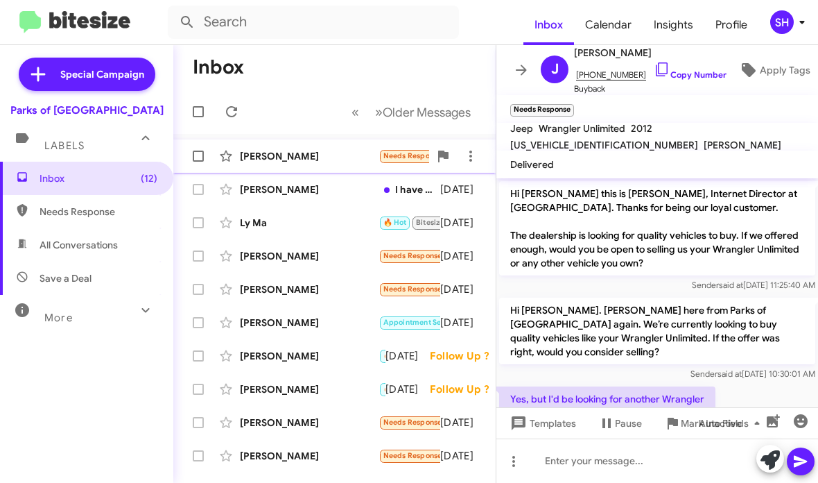
click at [307, 144] on div "Adam Polifka Needs Response If you are going to make a serious offer please loo…" at bounding box center [334, 156] width 300 height 28
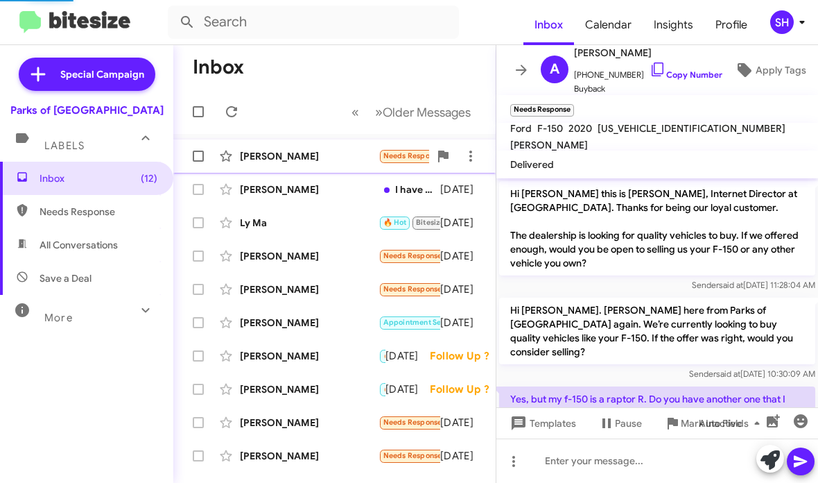
scroll to position [356, 0]
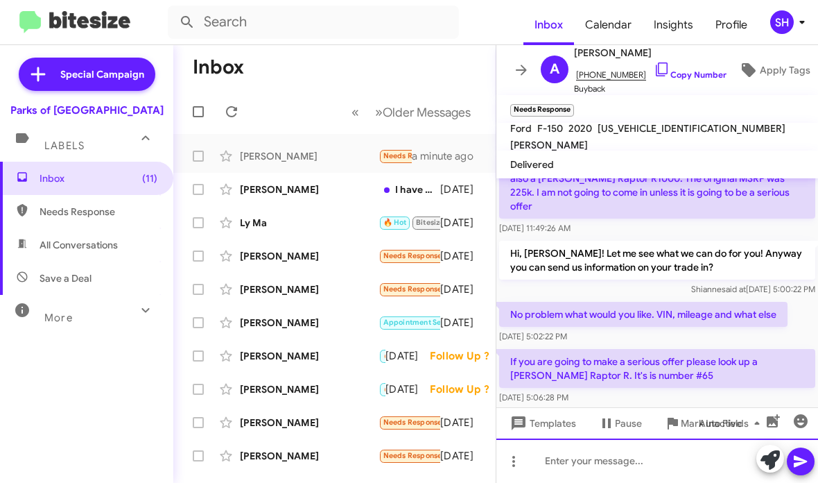
click at [668, 457] on div at bounding box center [658, 460] width 322 height 44
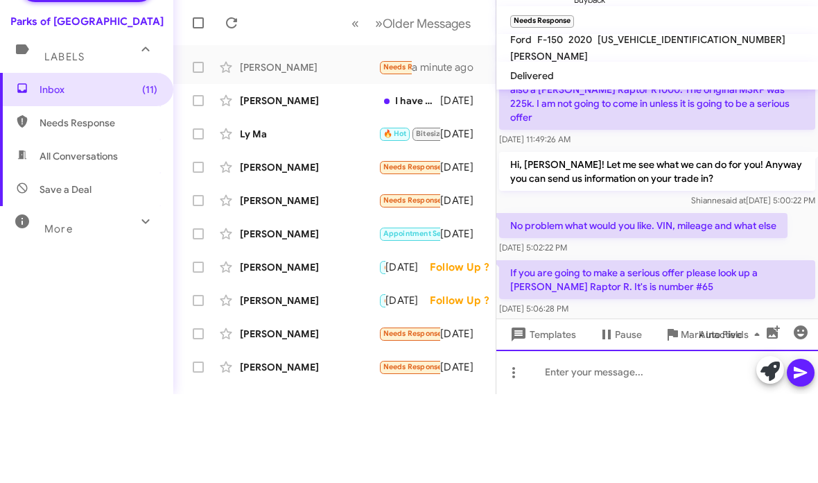
click at [604, 438] on div at bounding box center [658, 460] width 322 height 44
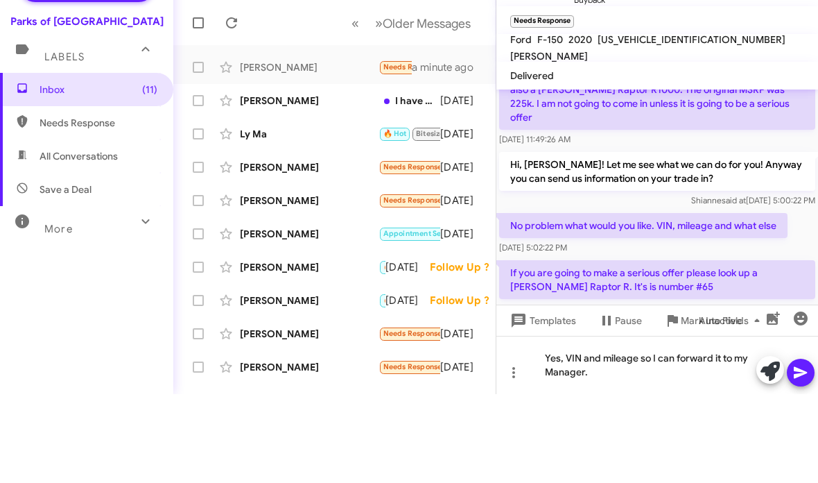
click at [800, 456] on icon at bounding box center [800, 462] width 13 height 12
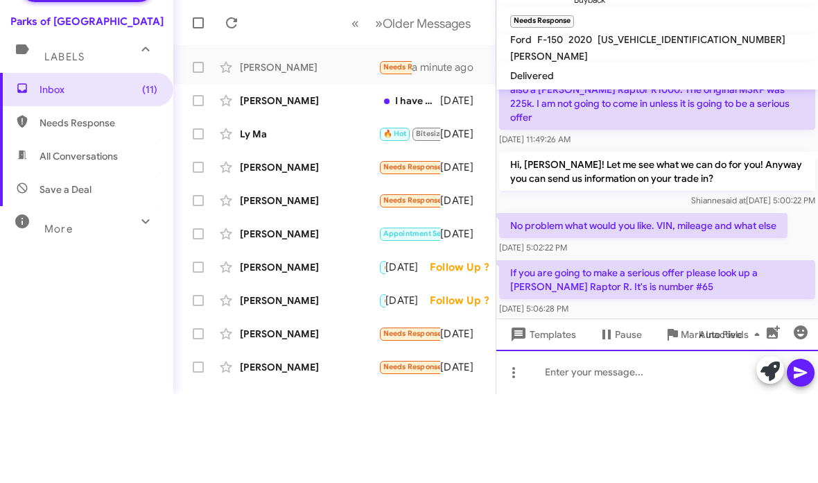
scroll to position [0, 0]
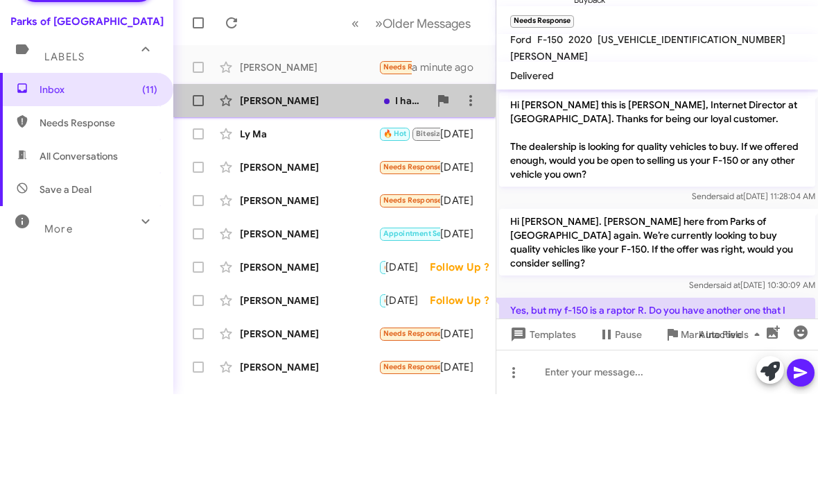
click at [326, 182] on div "[PERSON_NAME]" at bounding box center [309, 189] width 139 height 14
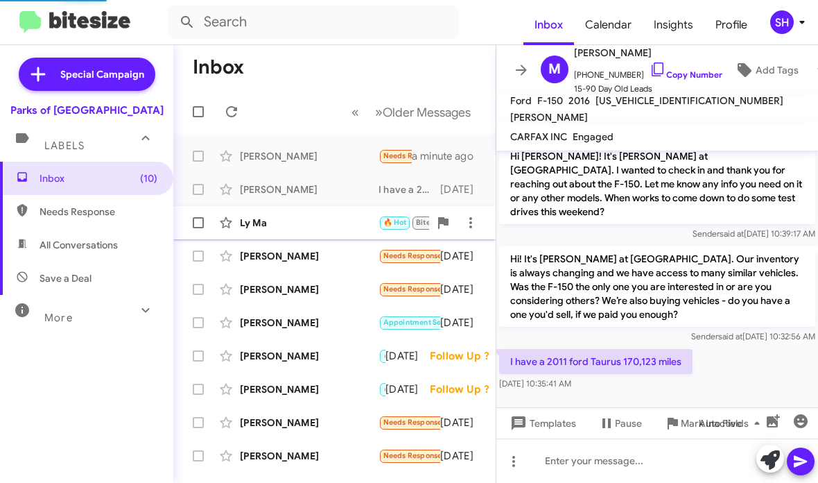
scroll to position [606, 0]
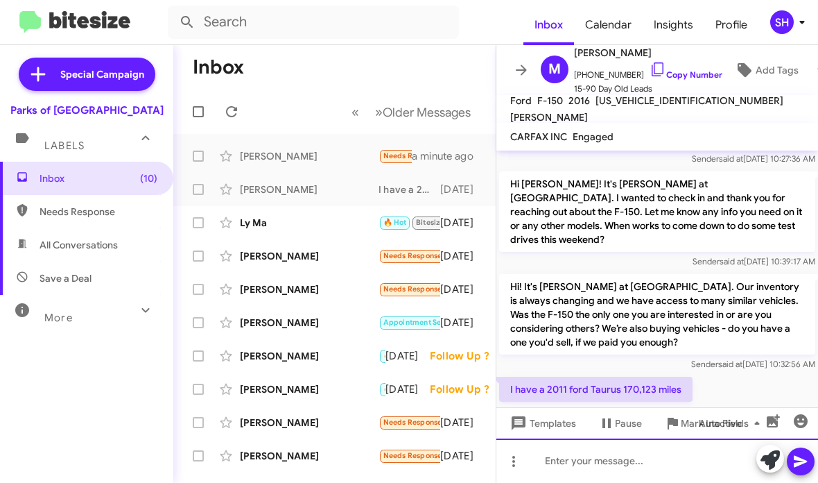
click at [639, 463] on div at bounding box center [658, 460] width 322 height 44
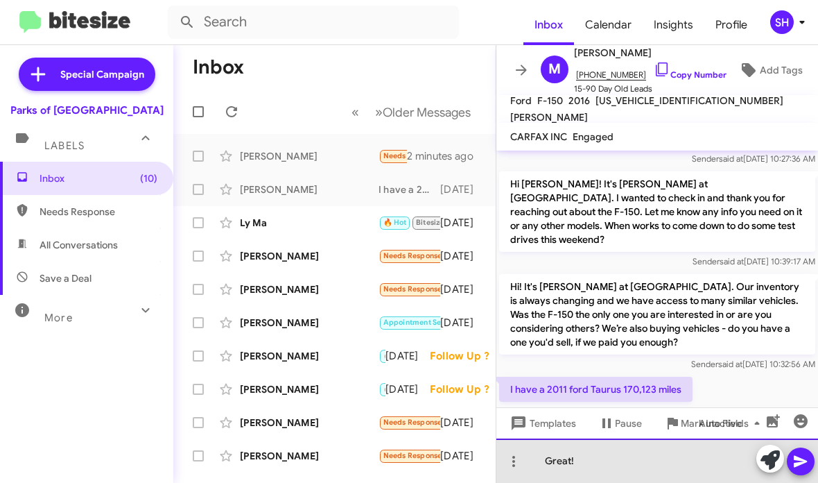
click at [614, 463] on div "Great!" at bounding box center [658, 460] width 322 height 44
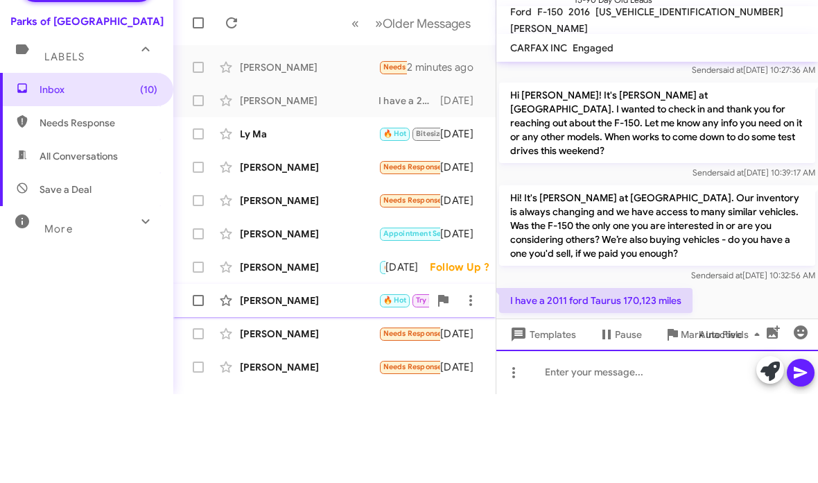
scroll to position [0, 0]
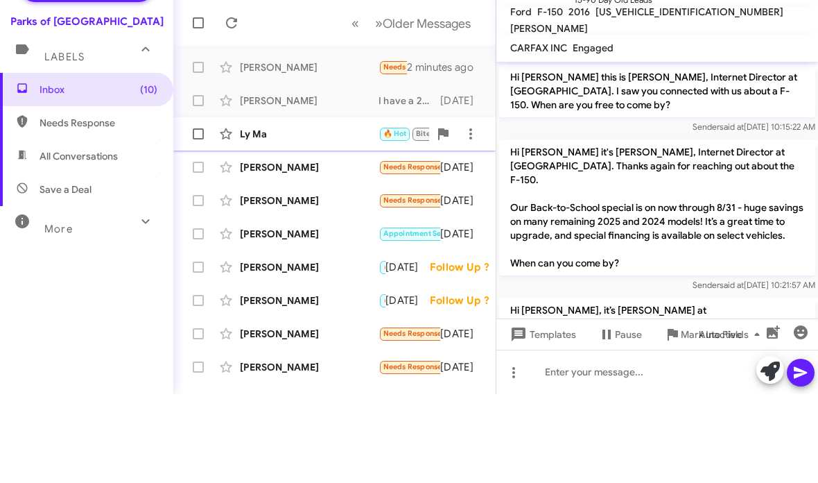
click at [358, 209] on div "Ly Ma 🔥 Hot Bitesize Pro-Tip! Needs Response Hi what are the current rate incen…" at bounding box center [334, 223] width 300 height 28
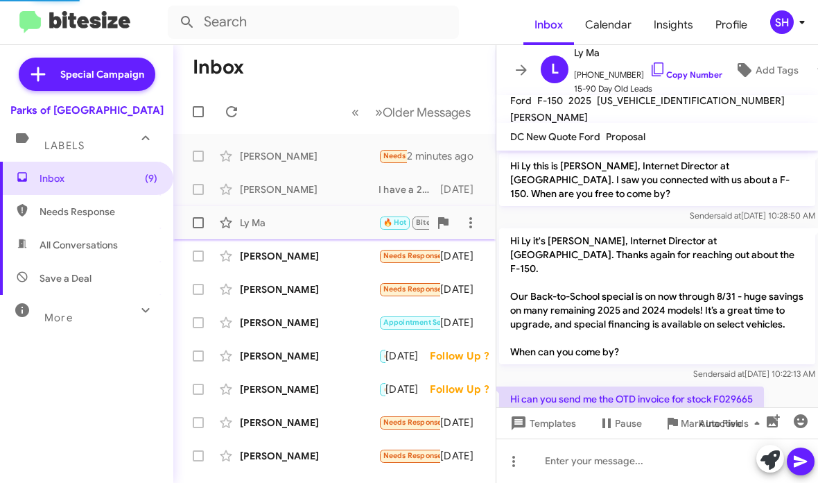
scroll to position [599, 0]
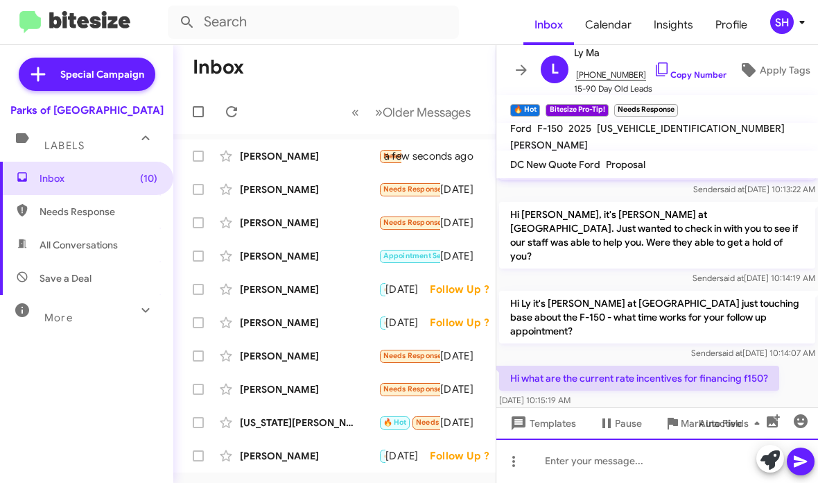
click at [609, 465] on div at bounding box center [658, 460] width 322 height 44
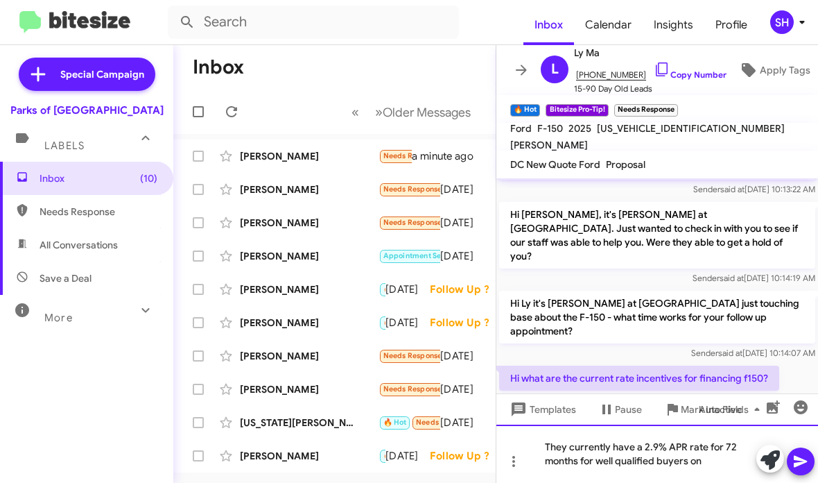
click at [724, 463] on div "They currently have a 2.9% APR rate for 72 months for well qualified buyers on" at bounding box center [658, 453] width 322 height 58
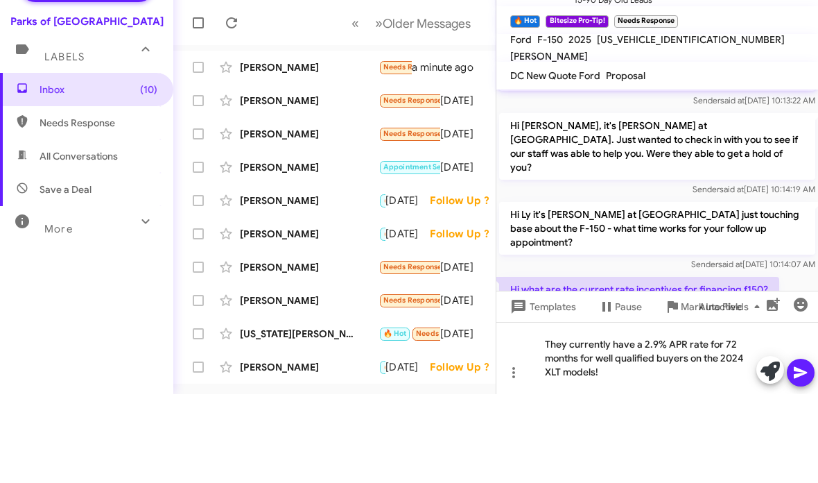
click at [799, 456] on icon at bounding box center [800, 462] width 13 height 12
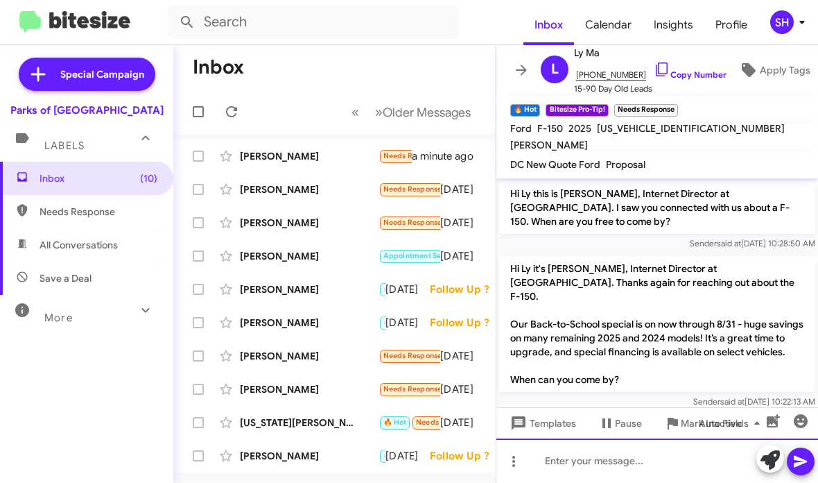
scroll to position [205, 0]
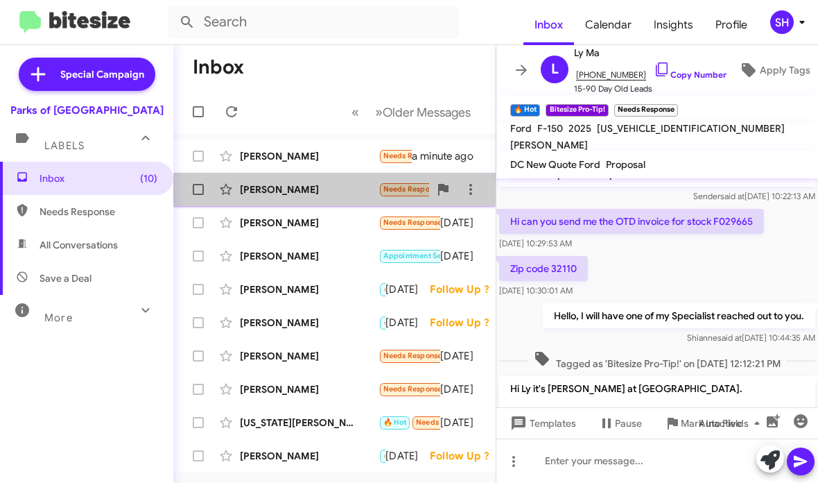
click at [374, 192] on div "[PERSON_NAME]" at bounding box center [309, 189] width 139 height 14
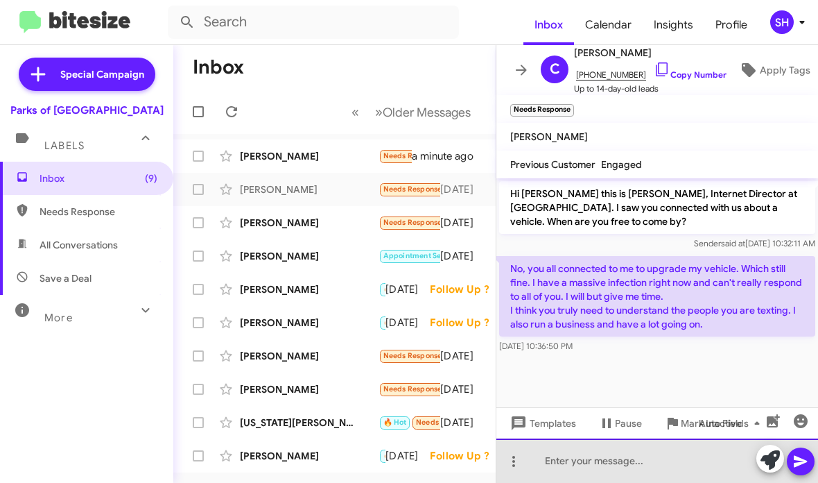
click at [640, 465] on div at bounding box center [658, 460] width 322 height 44
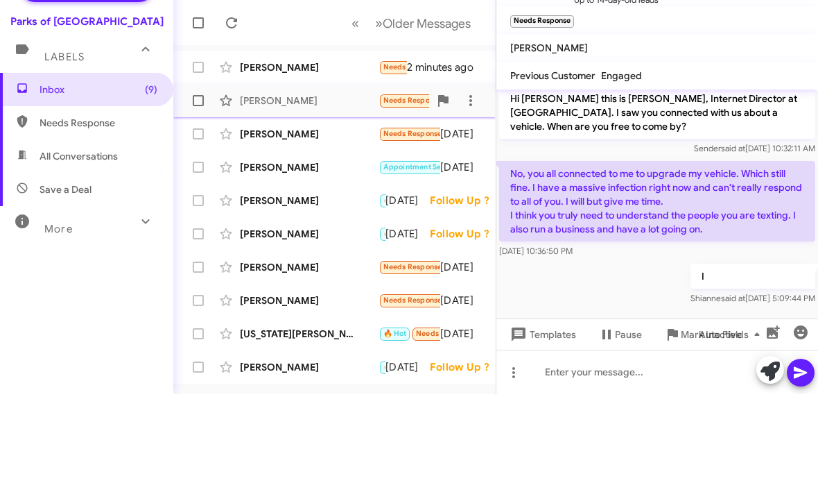
click at [325, 182] on div "[PERSON_NAME]" at bounding box center [309, 189] width 139 height 14
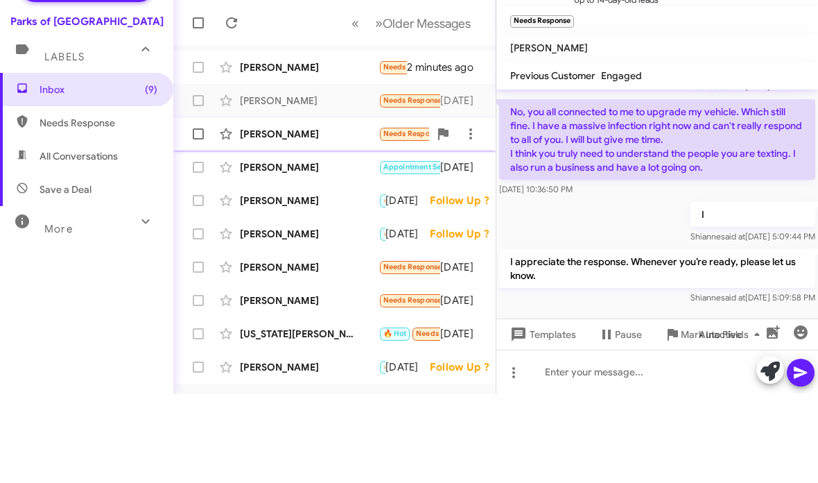
scroll to position [71, 0]
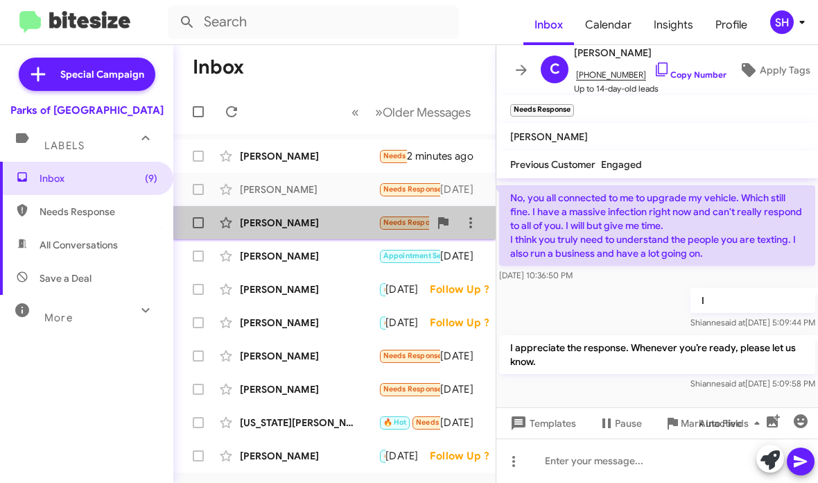
click at [339, 219] on div "Corey Mearns" at bounding box center [309, 223] width 139 height 14
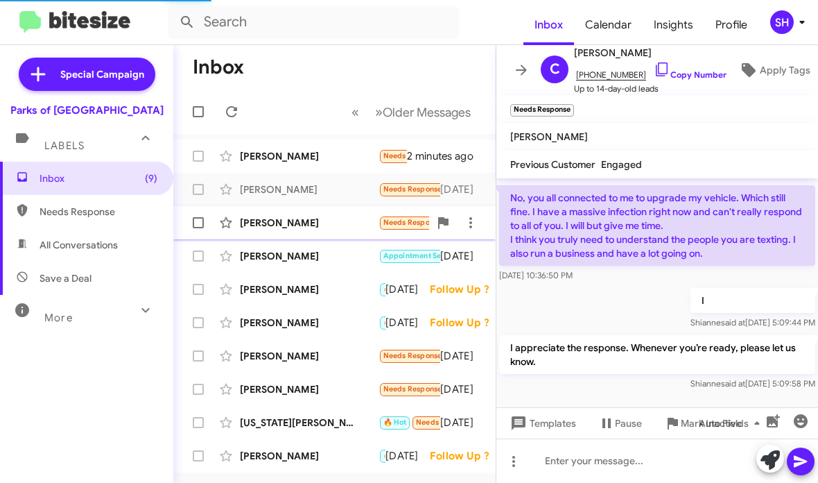
click at [350, 226] on div "Corey Mearns" at bounding box center [309, 223] width 139 height 14
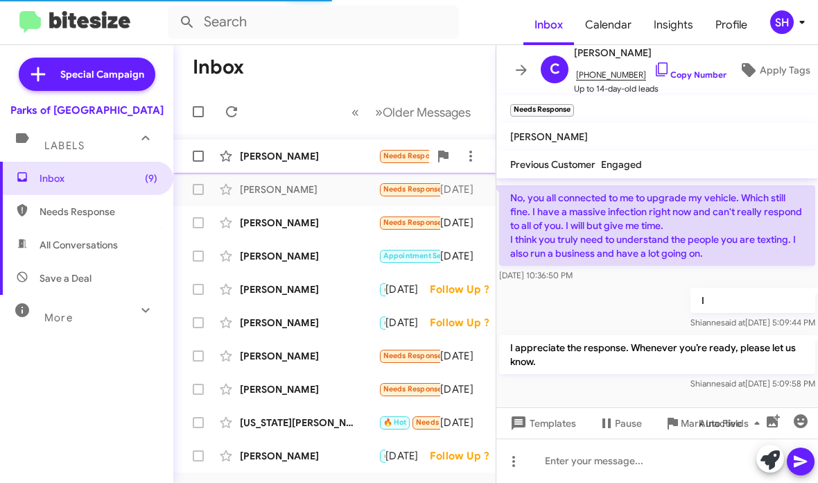
click at [345, 152] on div "[PERSON_NAME]" at bounding box center [309, 156] width 139 height 14
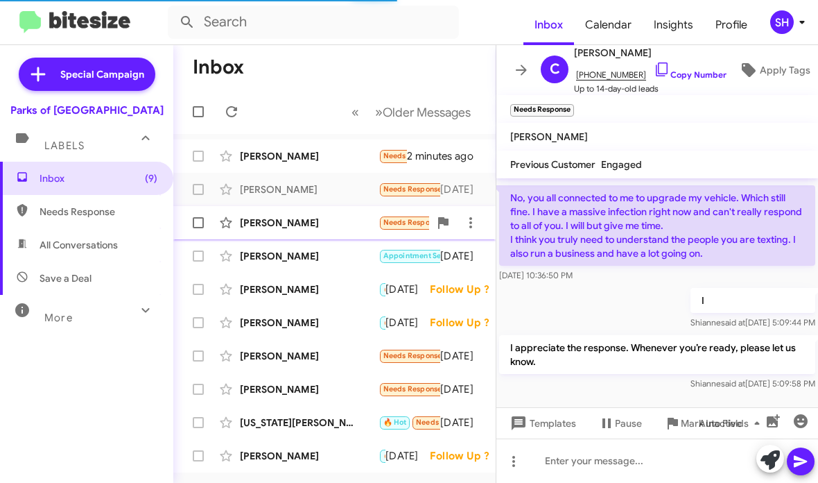
click at [351, 225] on div "Corey Mearns" at bounding box center [309, 223] width 139 height 14
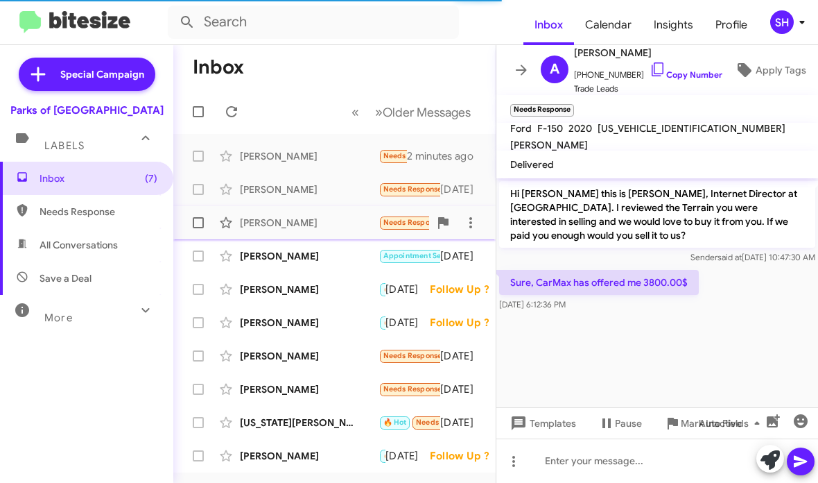
scroll to position [458, 0]
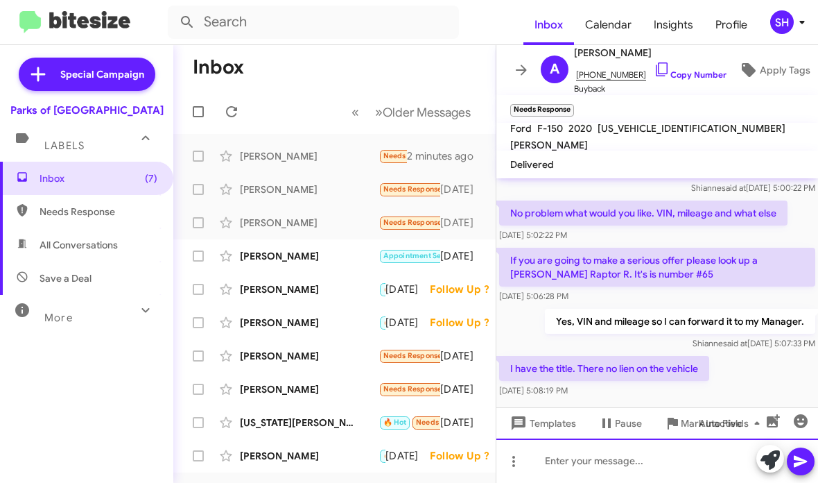
click at [599, 459] on div at bounding box center [658, 460] width 322 height 44
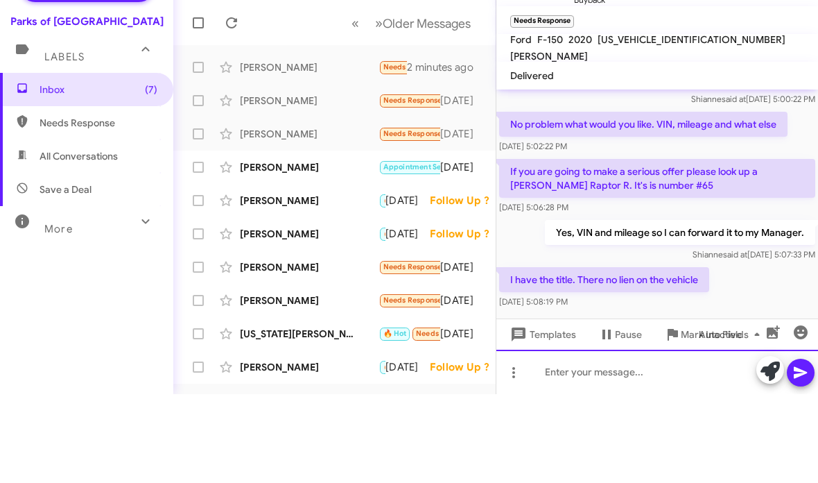
scroll to position [0, 0]
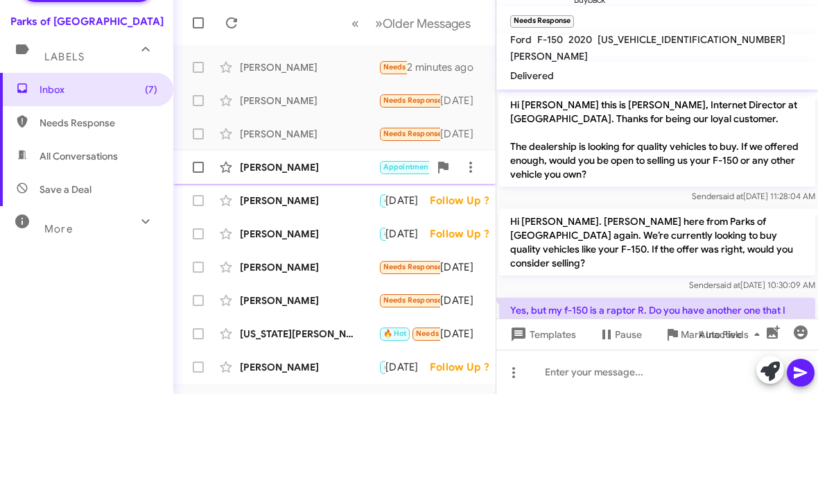
click at [332, 242] on div "Frank Pink Appointment Set Needs Response Good afternoon Shianne, Yes, Oliver, …" at bounding box center [334, 256] width 300 height 28
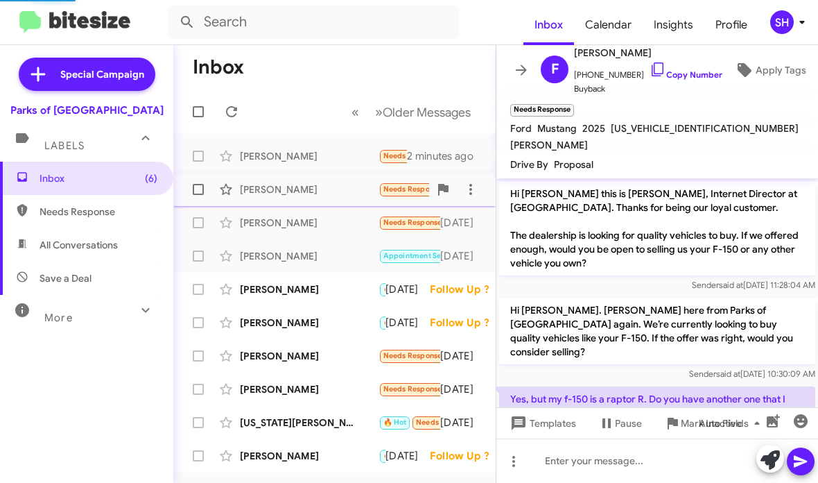
scroll to position [304, 0]
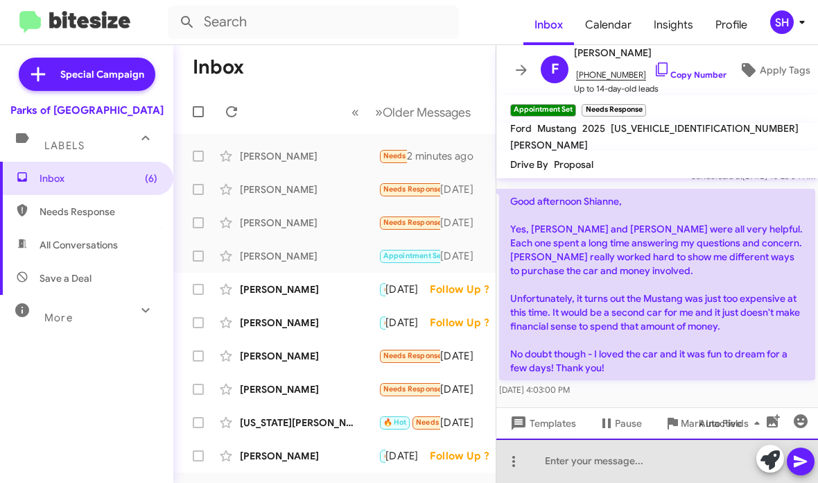
click at [610, 453] on div at bounding box center [658, 460] width 322 height 44
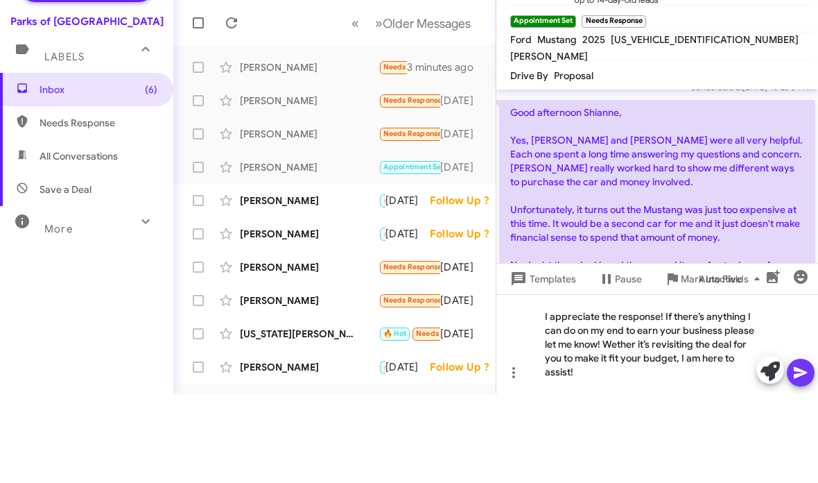
click at [793, 453] on icon at bounding box center [801, 461] width 17 height 17
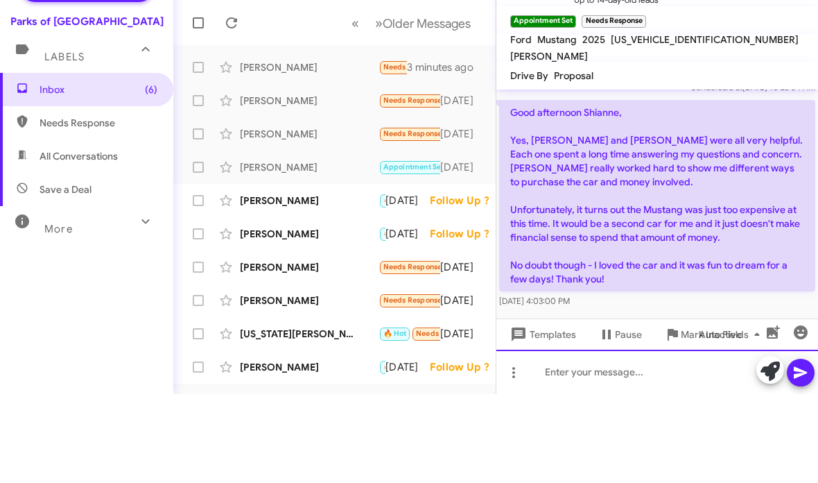
scroll to position [0, 0]
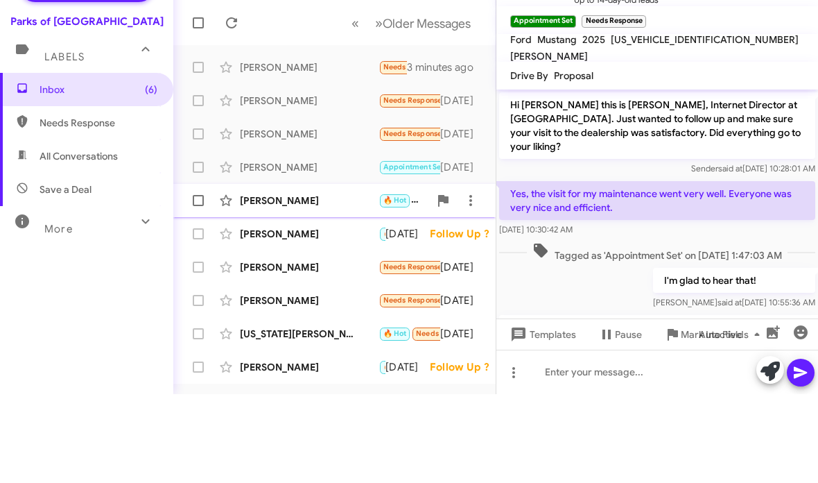
click at [323, 282] on div "Adrianne Hampton" at bounding box center [309, 289] width 139 height 14
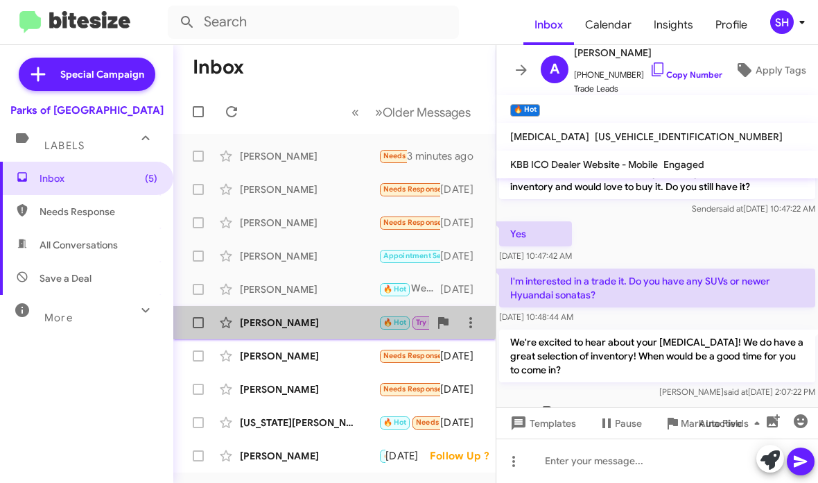
click at [291, 320] on div "Tommy Henderson" at bounding box center [309, 323] width 139 height 14
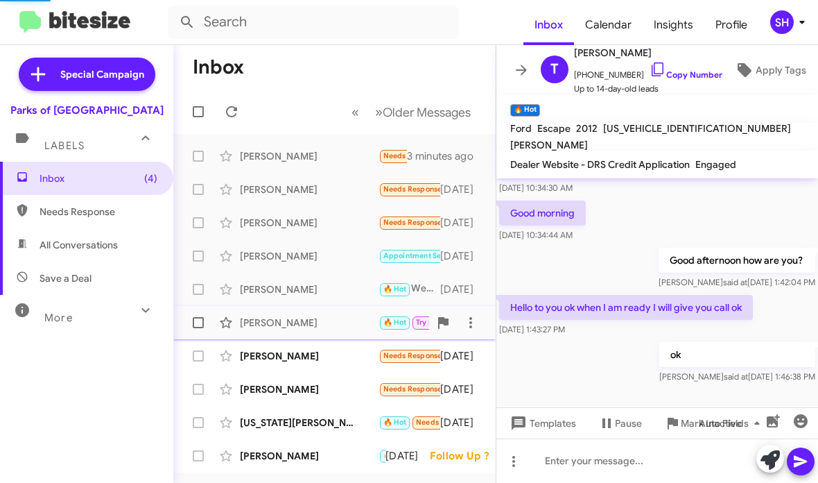
scroll to position [130, 0]
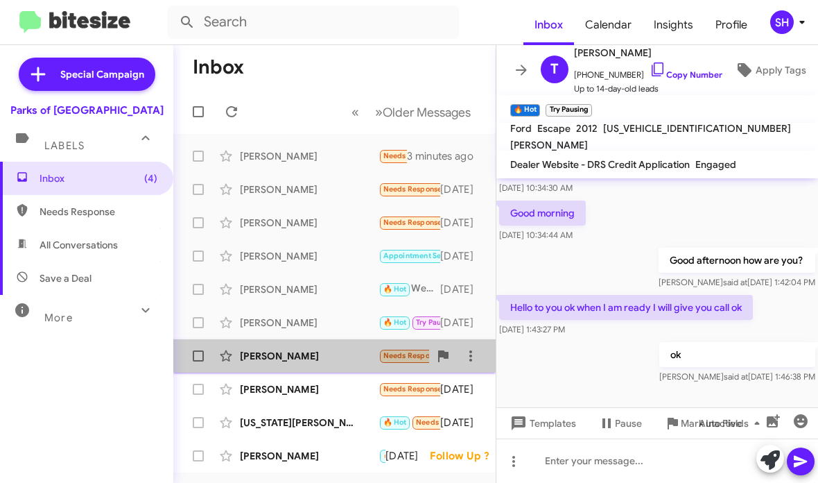
click at [338, 360] on div "Arri Simque" at bounding box center [309, 356] width 139 height 14
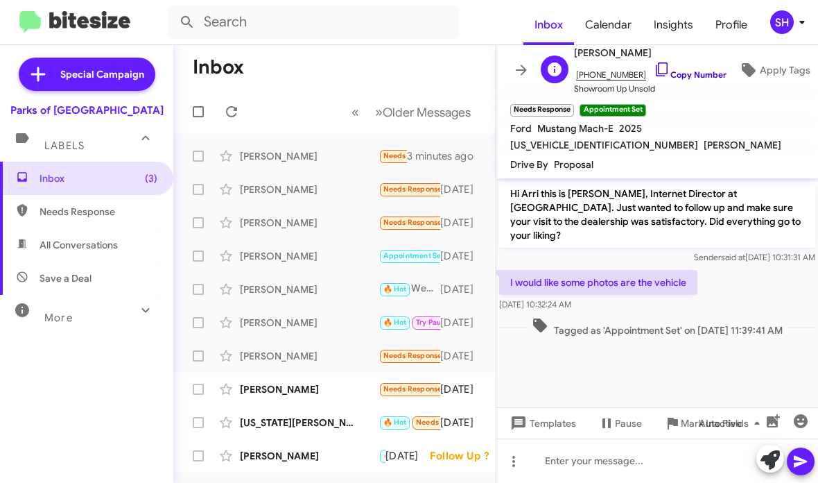
click at [654, 70] on icon at bounding box center [662, 69] width 17 height 17
click at [320, 389] on div "[PERSON_NAME]" at bounding box center [309, 389] width 139 height 14
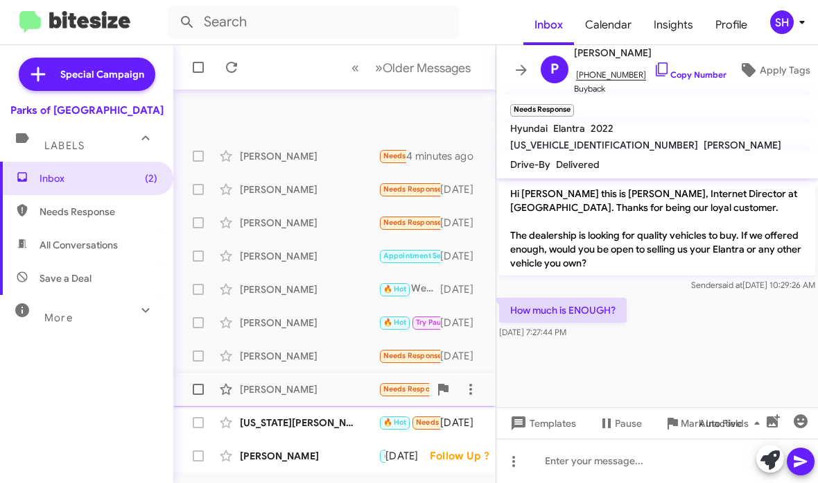
scroll to position [123, 0]
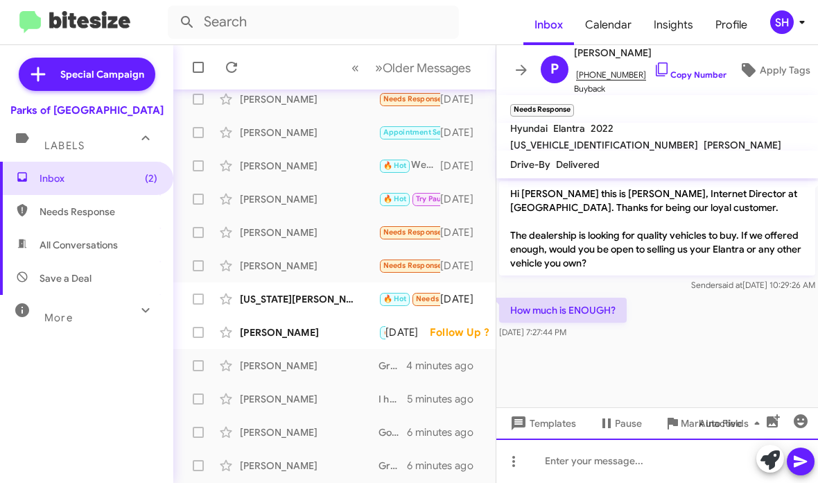
click at [663, 462] on div at bounding box center [658, 460] width 322 height 44
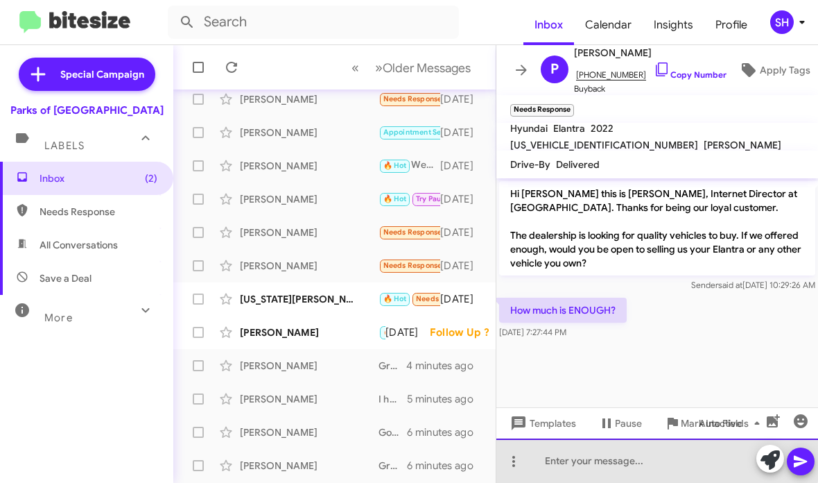
click at [603, 447] on div at bounding box center [658, 460] width 322 height 44
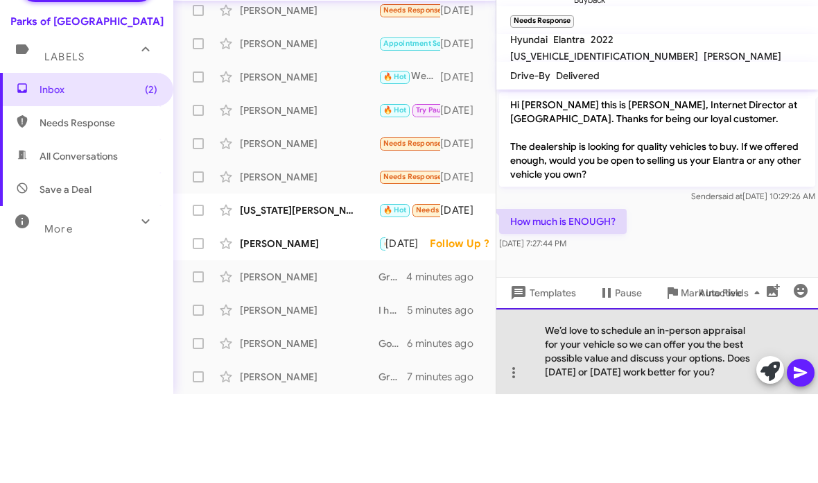
click at [725, 397] on div "We’d love to schedule an in-person appraisal for your vehicle so we can offer y…" at bounding box center [658, 440] width 322 height 86
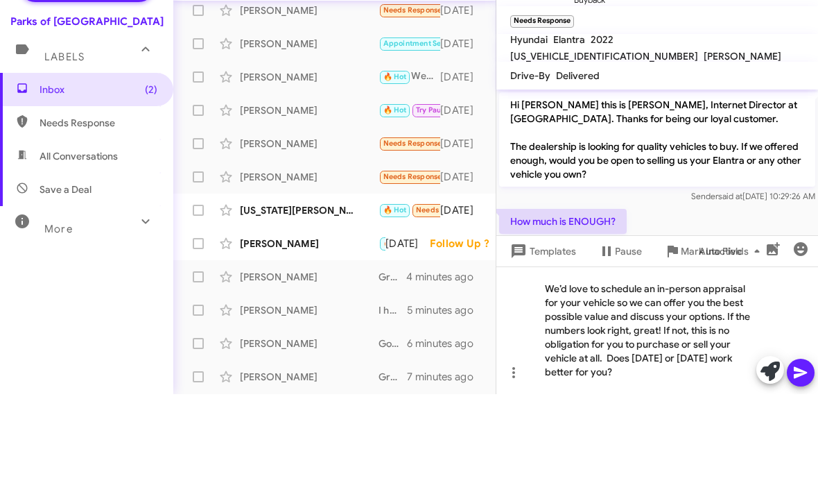
click at [802, 456] on icon at bounding box center [800, 462] width 13 height 12
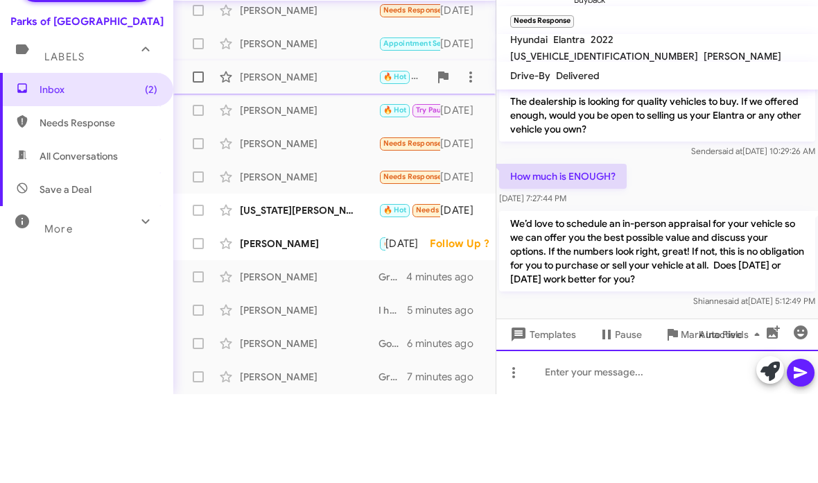
scroll to position [48, 0]
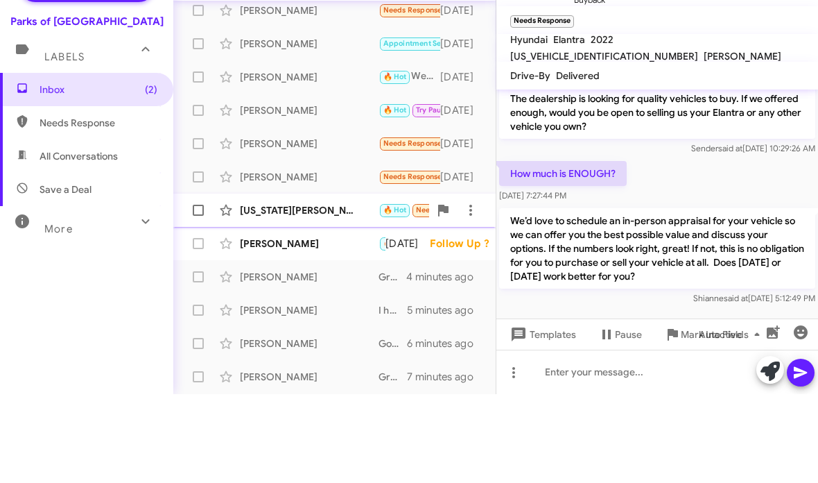
click at [337, 285] on div "Virginia Stalvey 🔥 Hot Needs Response I am looking for a red Hyundai Tucson wit…" at bounding box center [334, 299] width 300 height 28
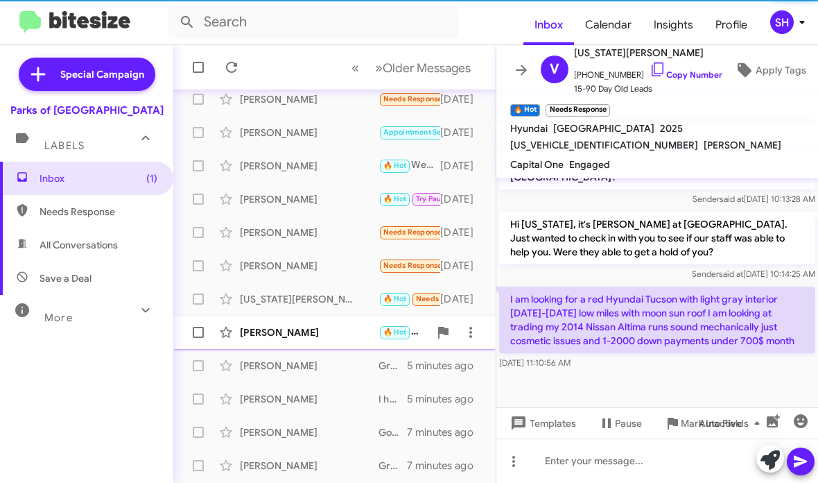
click at [335, 329] on div "[PERSON_NAME]" at bounding box center [309, 332] width 139 height 14
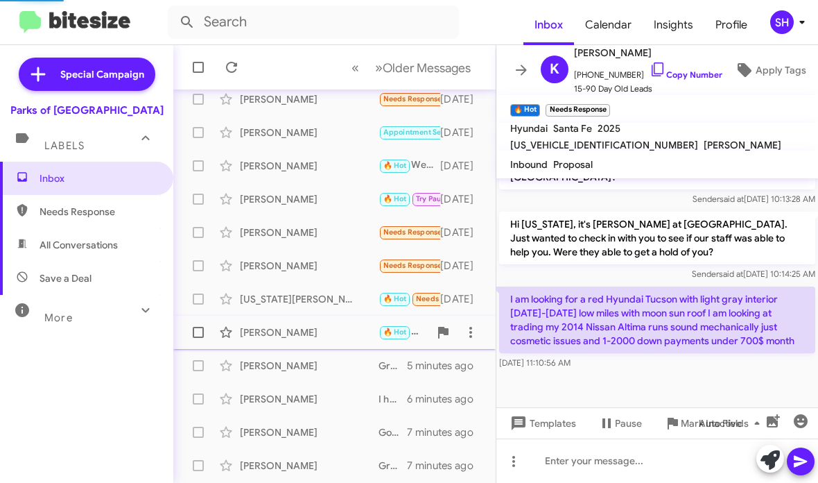
scroll to position [205, 0]
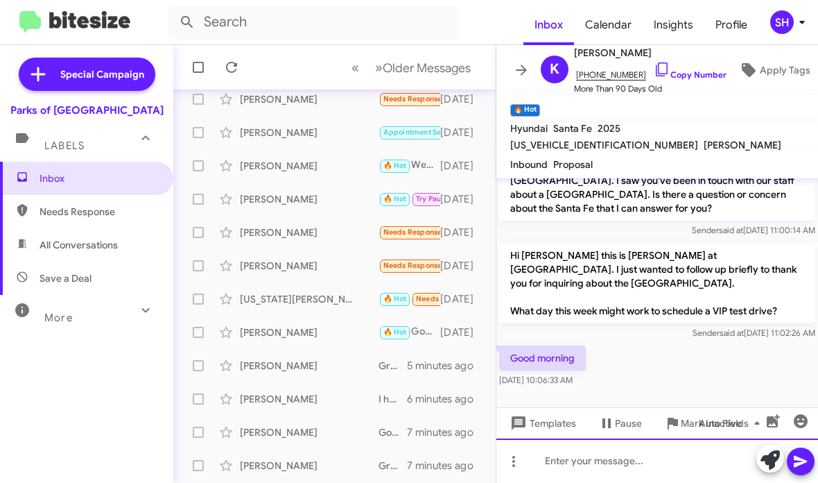
click at [549, 460] on div at bounding box center [658, 460] width 322 height 44
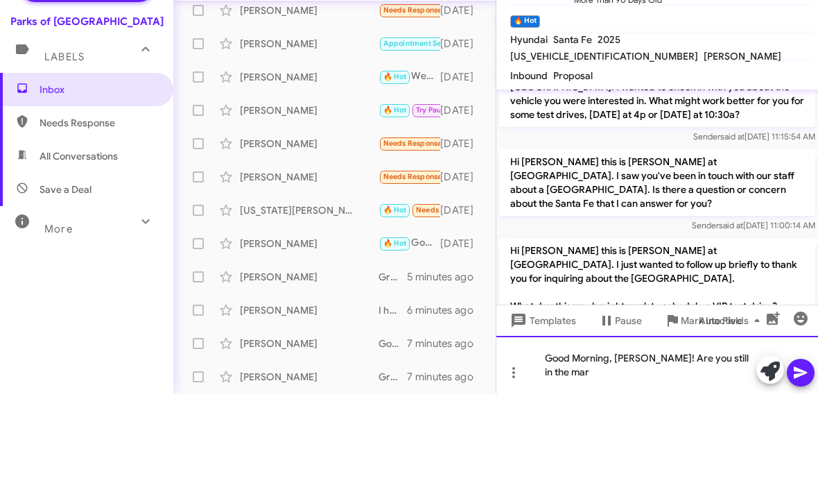
scroll to position [121, 0]
click at [803, 453] on icon at bounding box center [801, 461] width 17 height 17
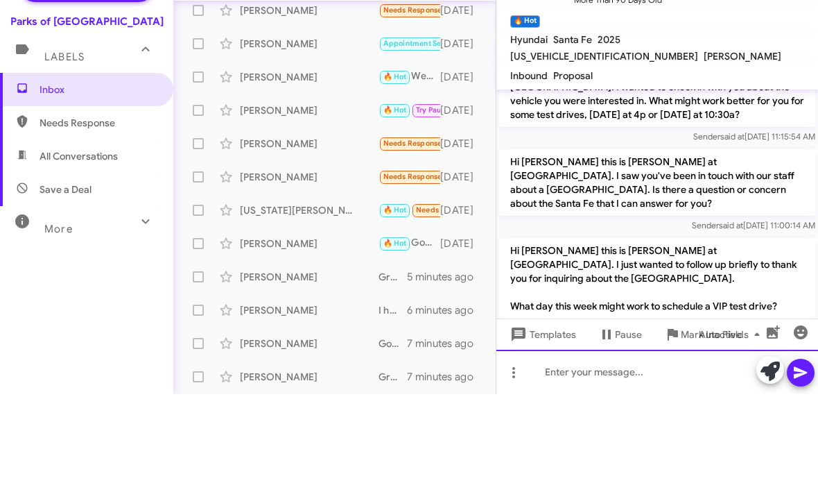
scroll to position [0, 0]
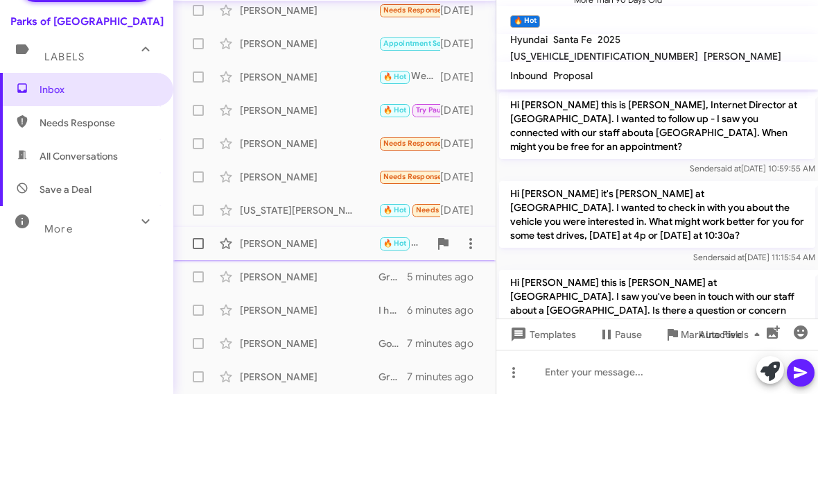
click at [335, 325] on div "[PERSON_NAME]" at bounding box center [309, 332] width 139 height 14
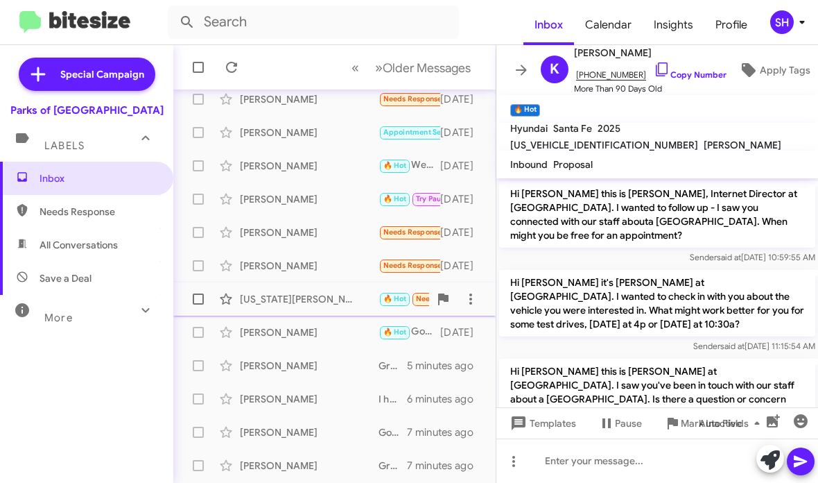
click at [329, 302] on div "[US_STATE][PERSON_NAME]" at bounding box center [309, 299] width 139 height 14
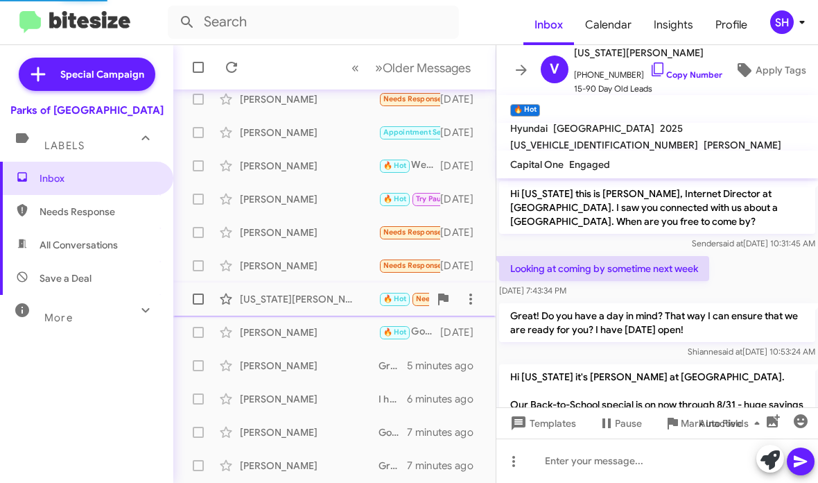
scroll to position [666, 0]
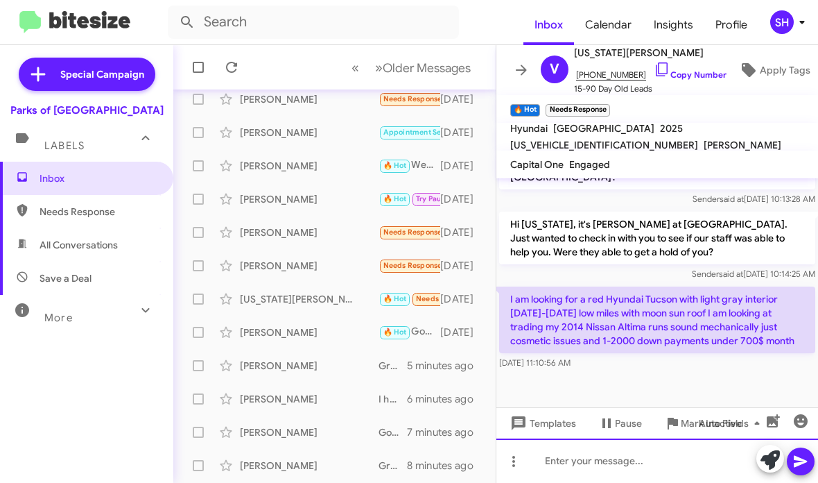
click at [689, 465] on div at bounding box center [658, 460] width 322 height 44
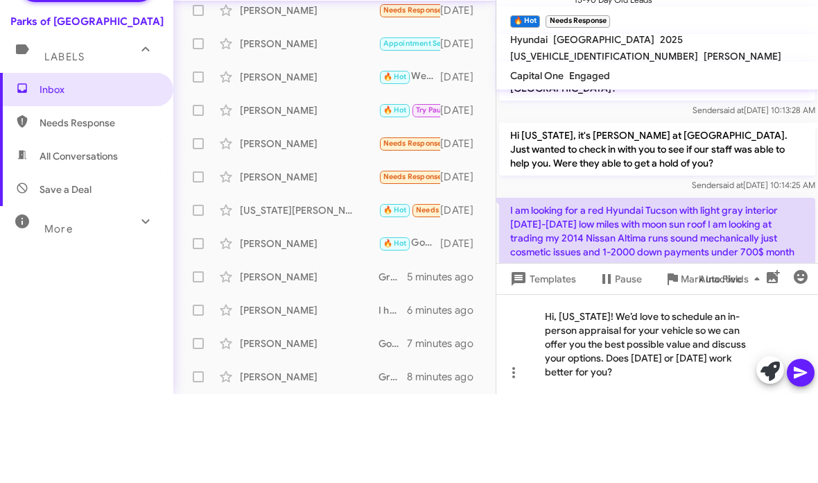
click at [802, 453] on icon at bounding box center [801, 461] width 17 height 17
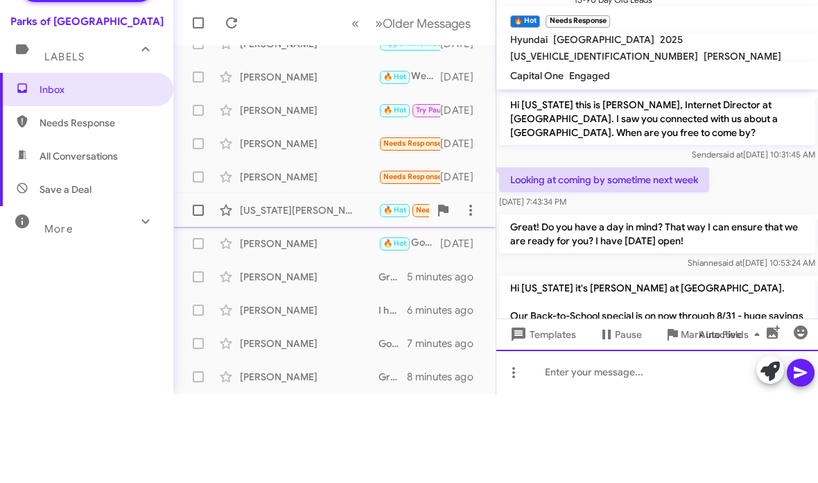
scroll to position [0, 0]
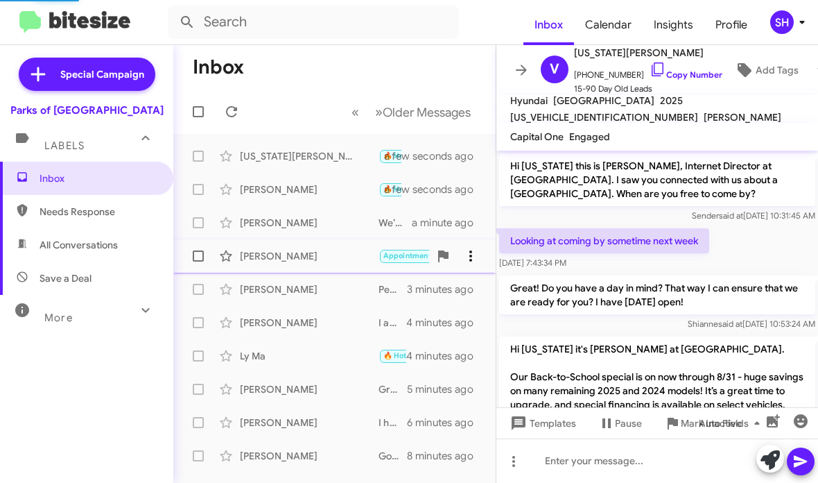
scroll to position [716, 0]
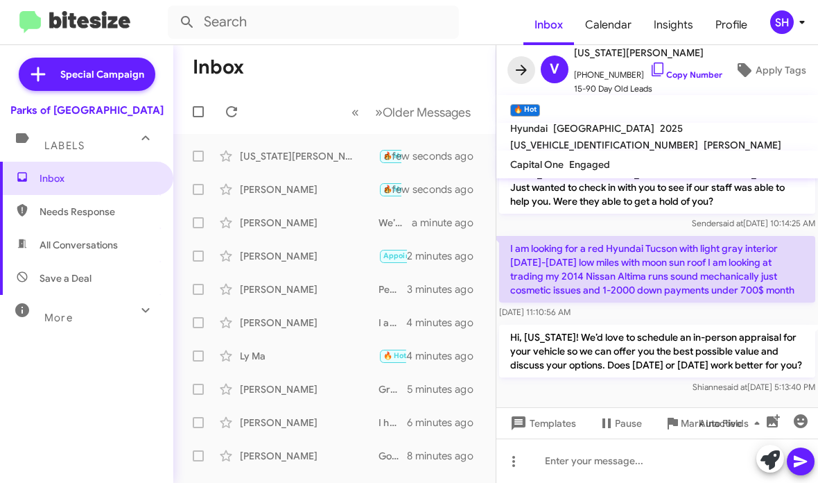
click at [530, 67] on span at bounding box center [522, 70] width 28 height 17
